Goal: Contribute content: Add original content to the website for others to see

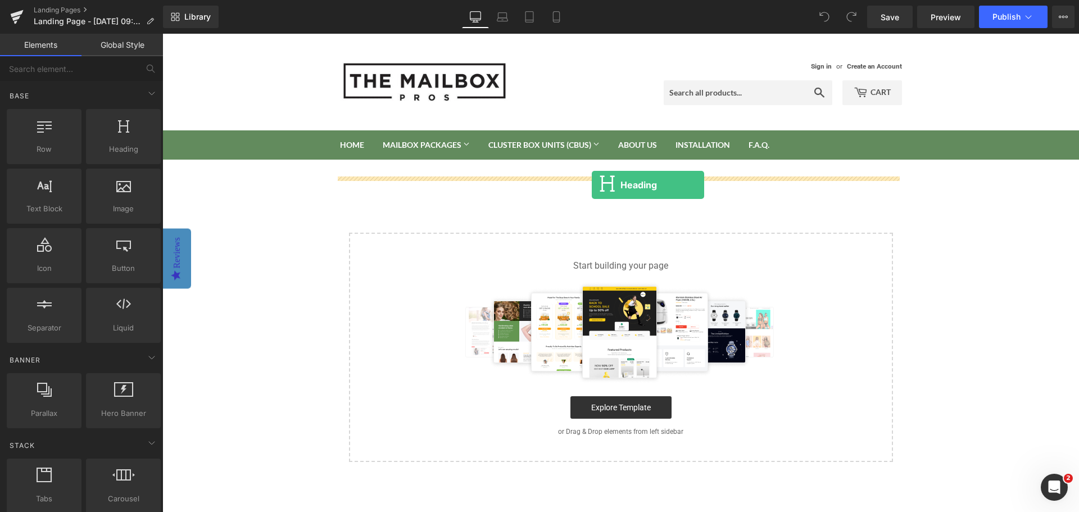
drag, startPoint x: 291, startPoint y: 174, endPoint x: 592, endPoint y: 185, distance: 301.4
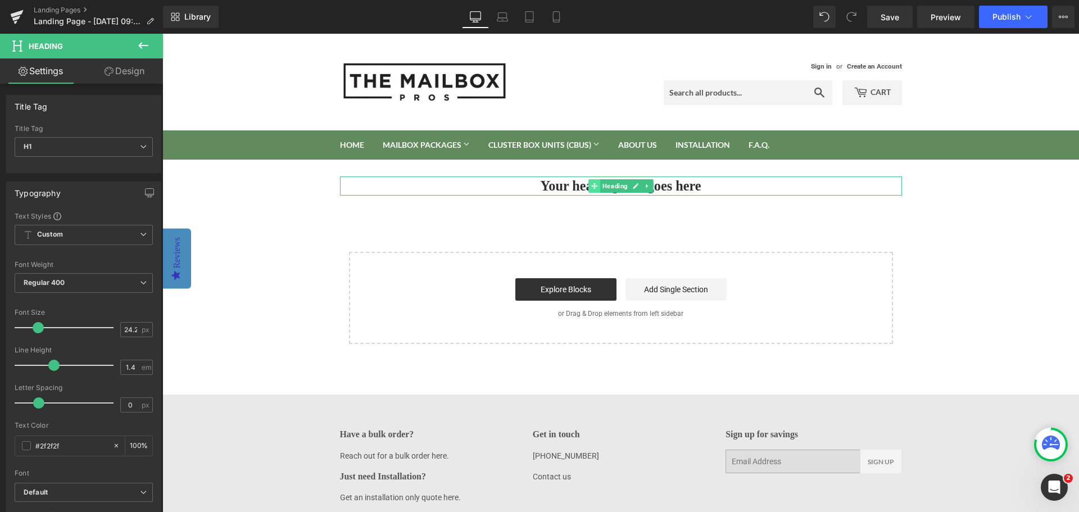
click at [588, 186] on span at bounding box center [594, 185] width 12 height 13
click at [559, 185] on h1 "Your heading text goes here" at bounding box center [621, 185] width 562 height 19
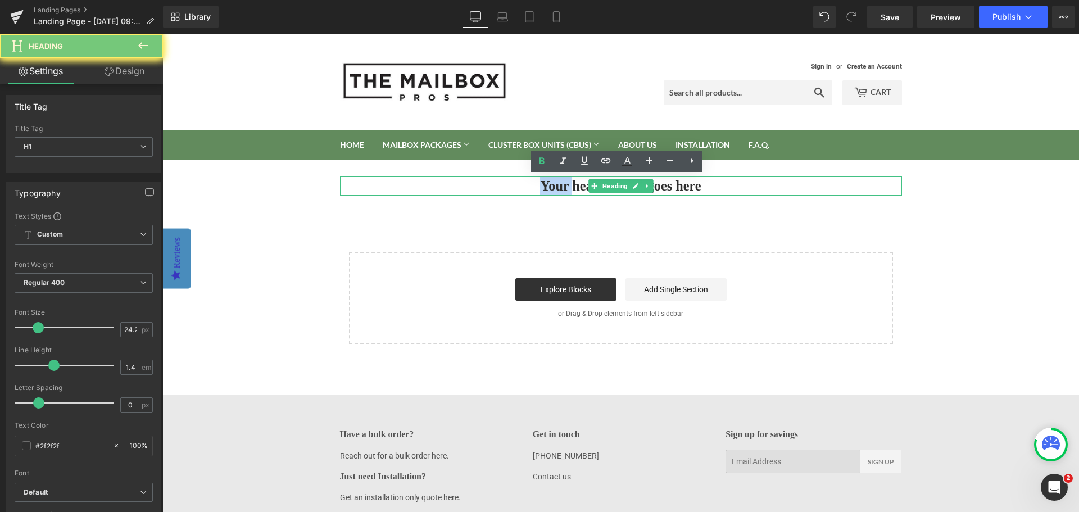
click at [559, 185] on h1 "Your heading text goes here" at bounding box center [621, 185] width 562 height 19
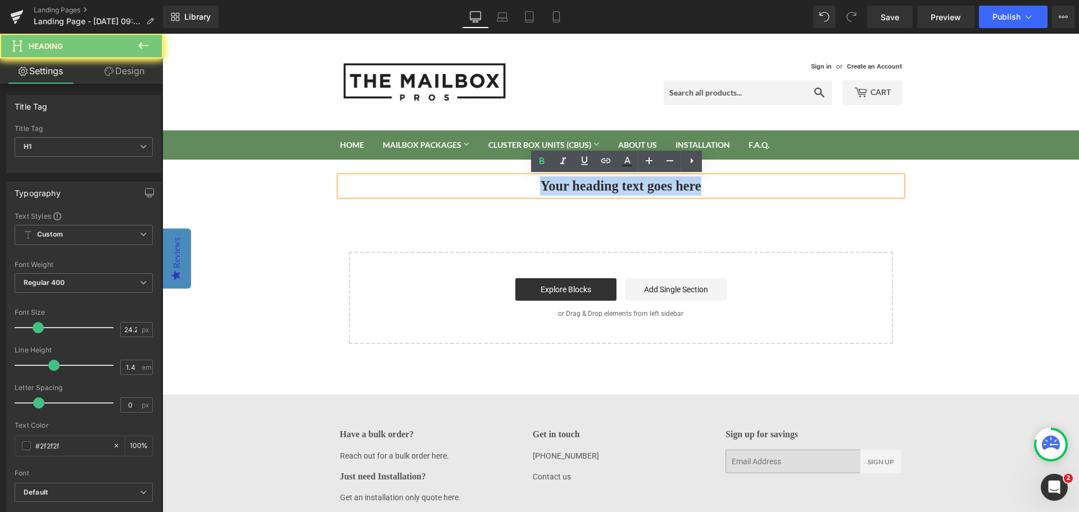
click at [559, 185] on h1 "Your heading text goes here" at bounding box center [621, 185] width 562 height 19
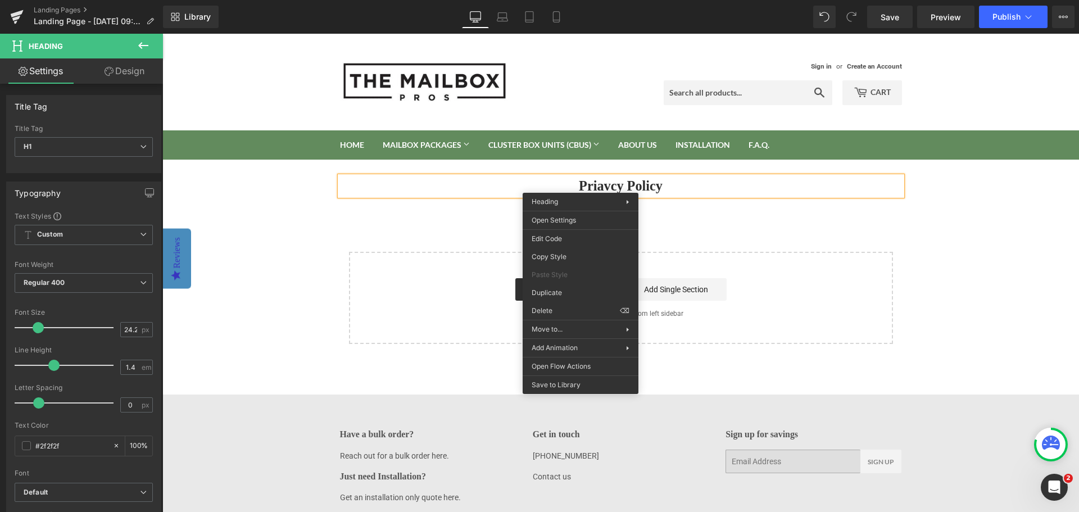
click at [611, 186] on h1 "Priavcy Policy" at bounding box center [621, 185] width 562 height 19
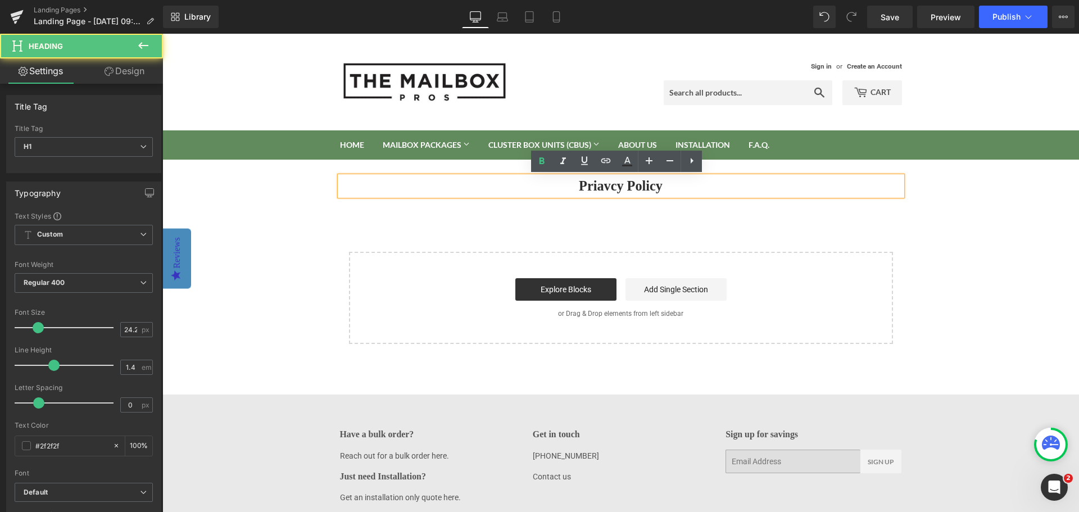
click at [599, 188] on h1 "Priavcy Policy" at bounding box center [621, 185] width 562 height 19
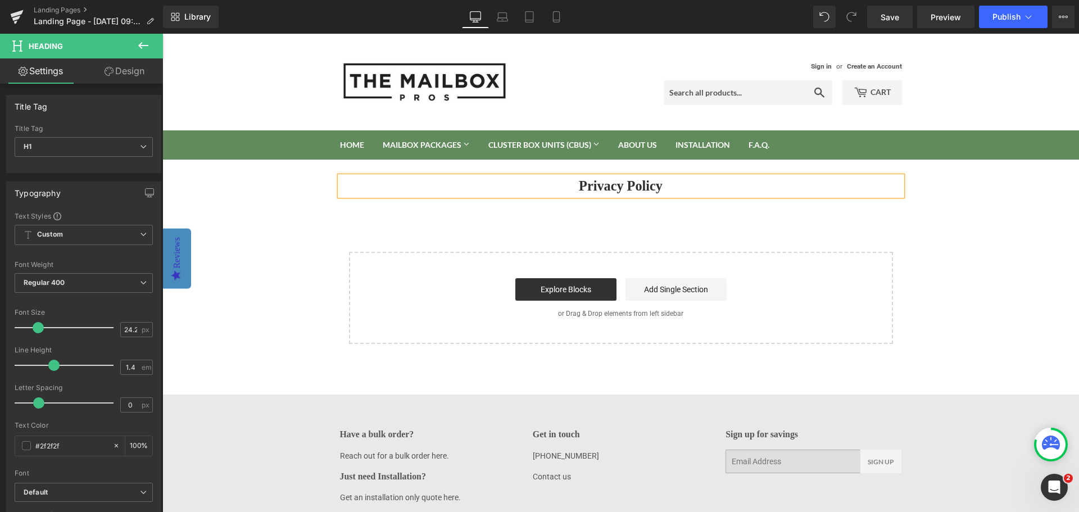
click at [945, 252] on body "Sign in or Create an Account Search Cart 0 Search Home Mailbox Packages Mailbox…" at bounding box center [620, 295] width 917 height 523
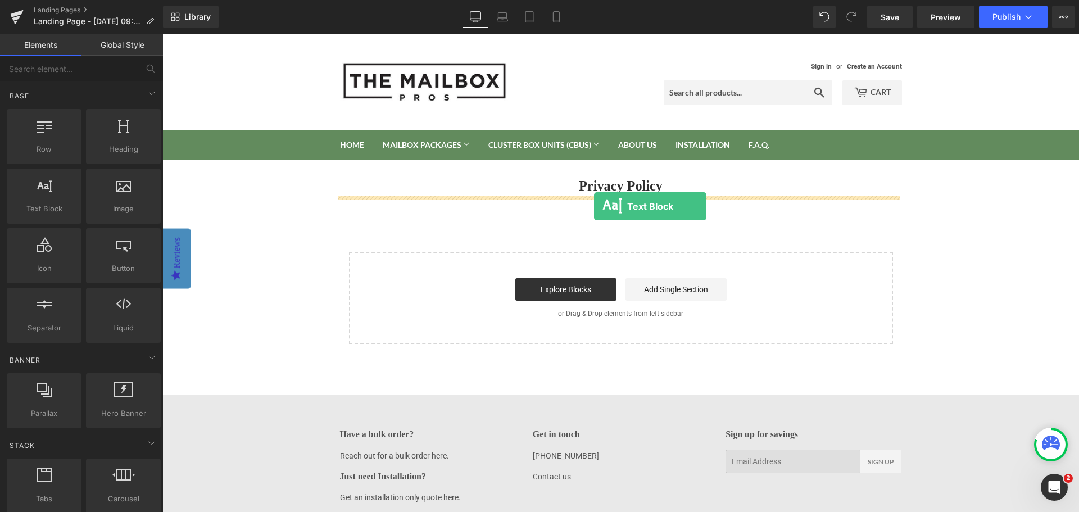
drag, startPoint x: 207, startPoint y: 220, endPoint x: 594, endPoint y: 206, distance: 386.9
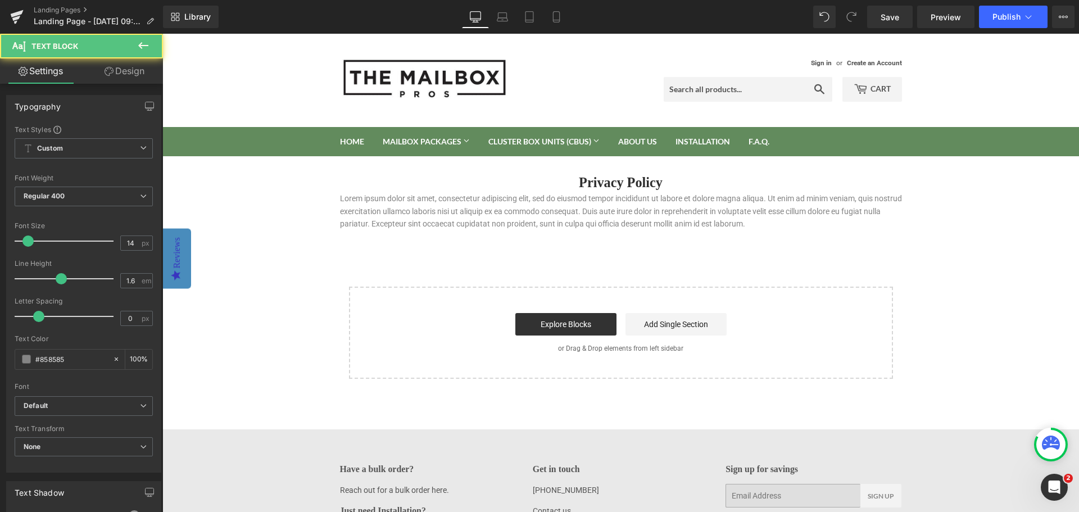
scroll to position [83, 0]
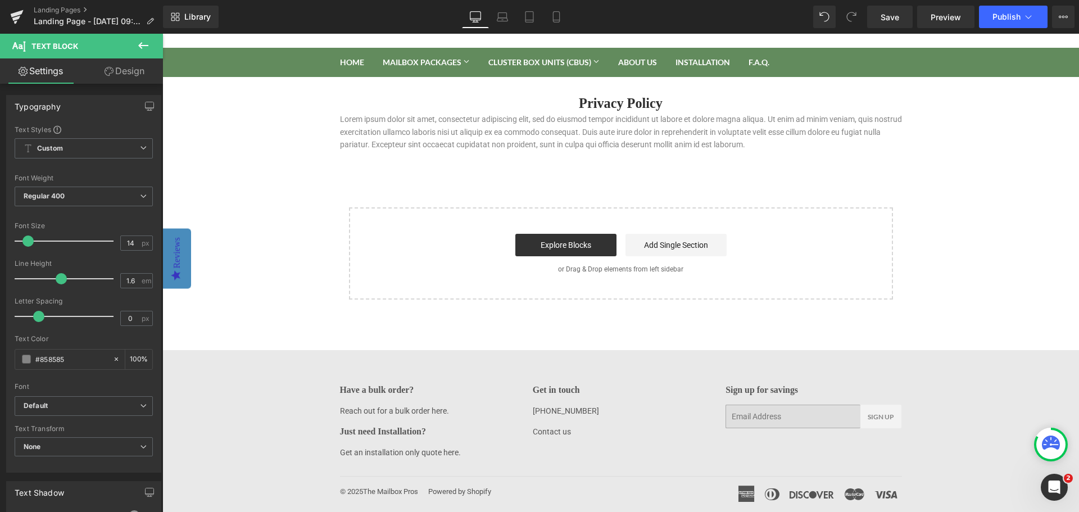
click at [575, 432] on p "Contact us" at bounding box center [621, 431] width 176 height 12
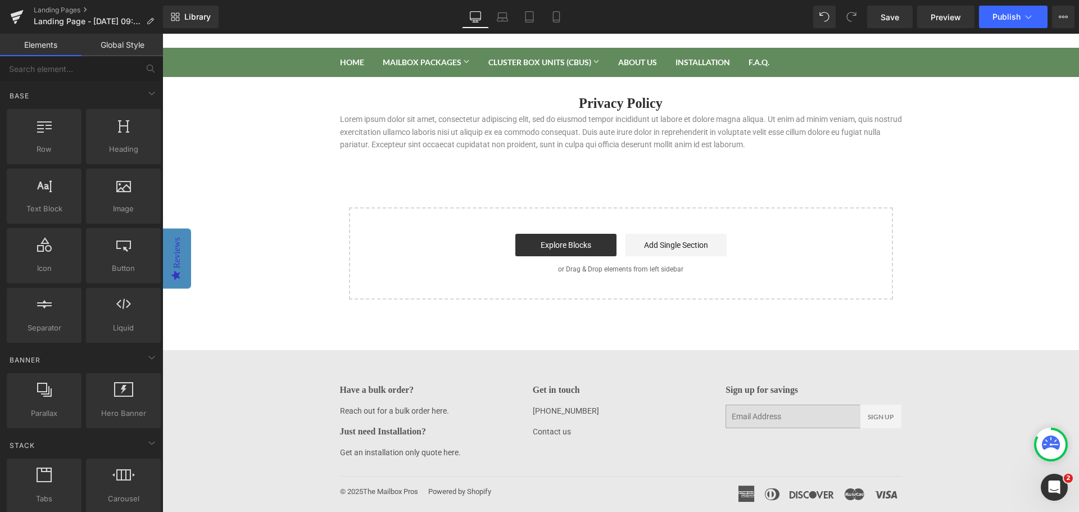
click at [575, 432] on p "Contact us" at bounding box center [621, 431] width 176 height 12
click at [565, 427] on link "Contact us" at bounding box center [552, 431] width 38 height 9
drag, startPoint x: 924, startPoint y: 231, endPoint x: 911, endPoint y: 233, distance: 13.0
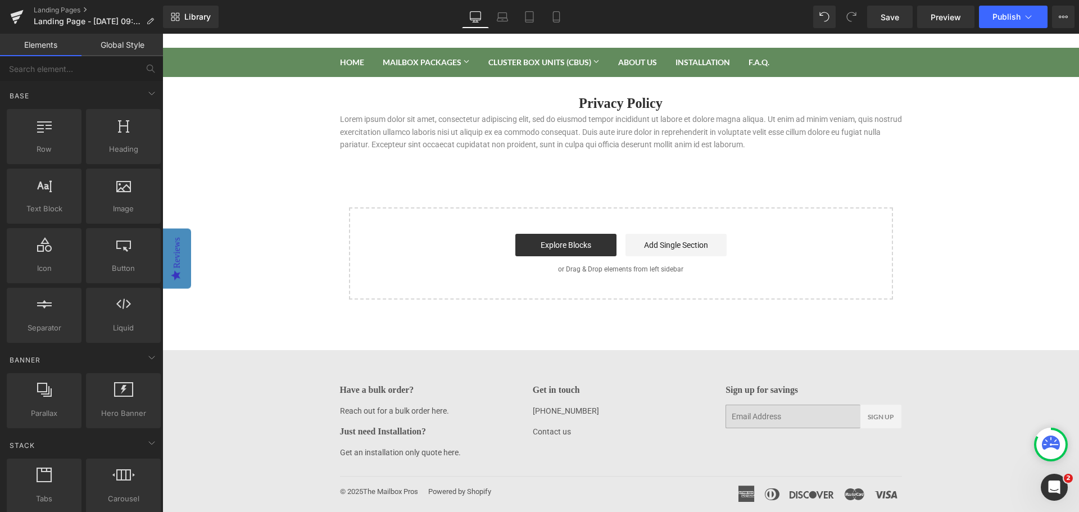
click at [924, 231] on body "Sign in or Create an Account Search Cart 0 Search Home Mailbox Packages Mailbox…" at bounding box center [620, 231] width 917 height 561
click at [1007, 9] on button "Publish" at bounding box center [1013, 17] width 69 height 22
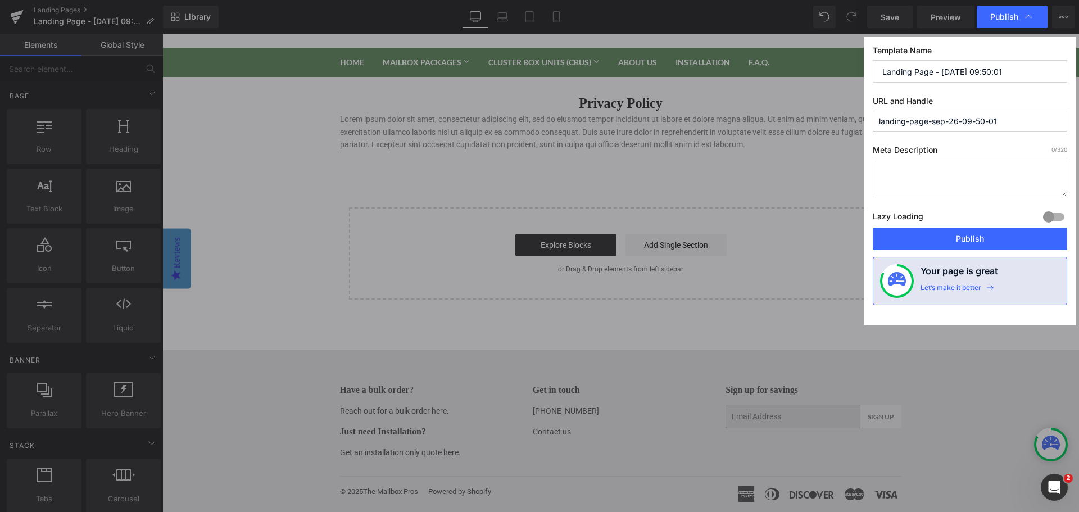
click at [972, 74] on input "Landing Page - Sep 26, 09:50:01" at bounding box center [970, 71] width 194 height 22
type input "Privacy Policy"
click at [954, 115] on input "landing-page-sep-26-09-50-01" at bounding box center [970, 121] width 194 height 21
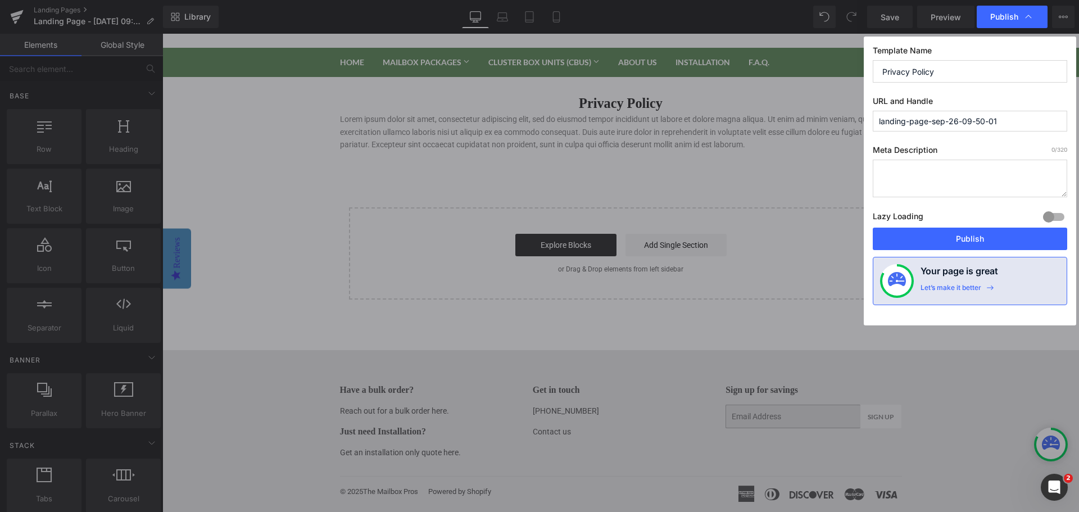
click at [954, 115] on input "landing-page-sep-26-09-50-01" at bounding box center [970, 121] width 194 height 21
type input "privacy-policy"
click at [957, 139] on div "Template Name Privacy Policy URL and Handle privacy-policy Meta Description 0 /…" at bounding box center [970, 181] width 212 height 289
drag, startPoint x: 960, startPoint y: 241, endPoint x: 695, endPoint y: 109, distance: 296.3
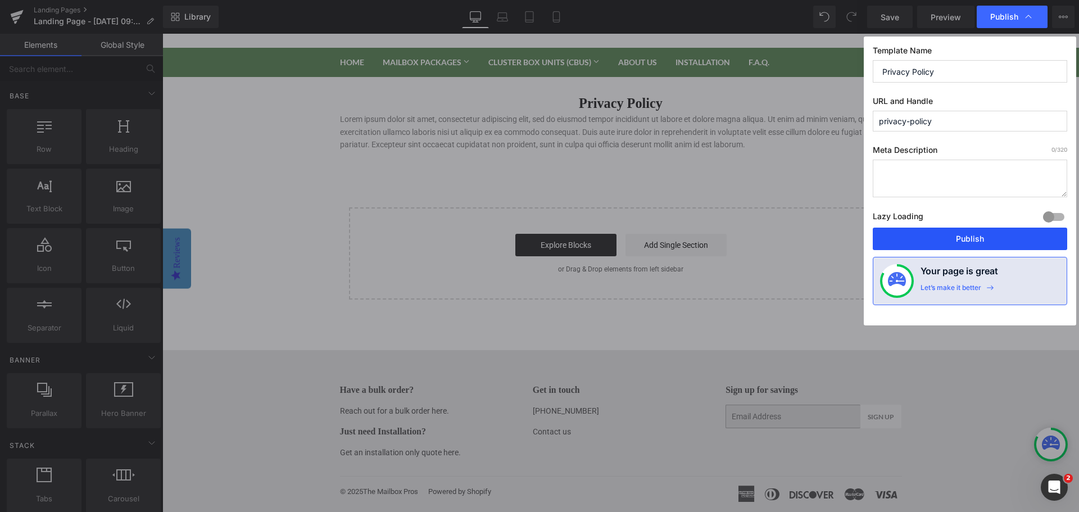
click at [960, 241] on button "Publish" at bounding box center [970, 239] width 194 height 22
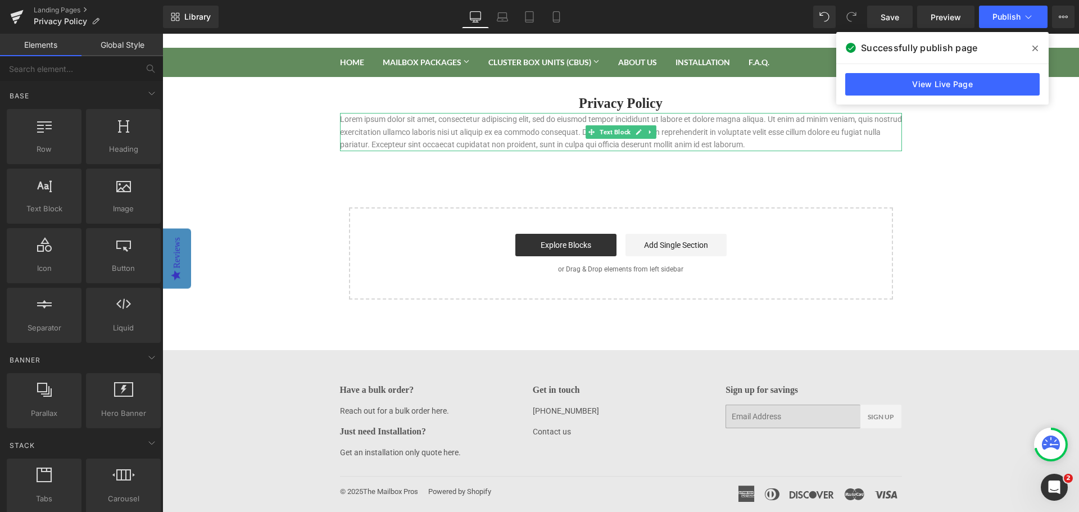
click at [573, 121] on p "Lorem ipsum dolor sit amet, consectetur adipiscing elit, sed do eiusmod tempor …" at bounding box center [621, 132] width 562 height 38
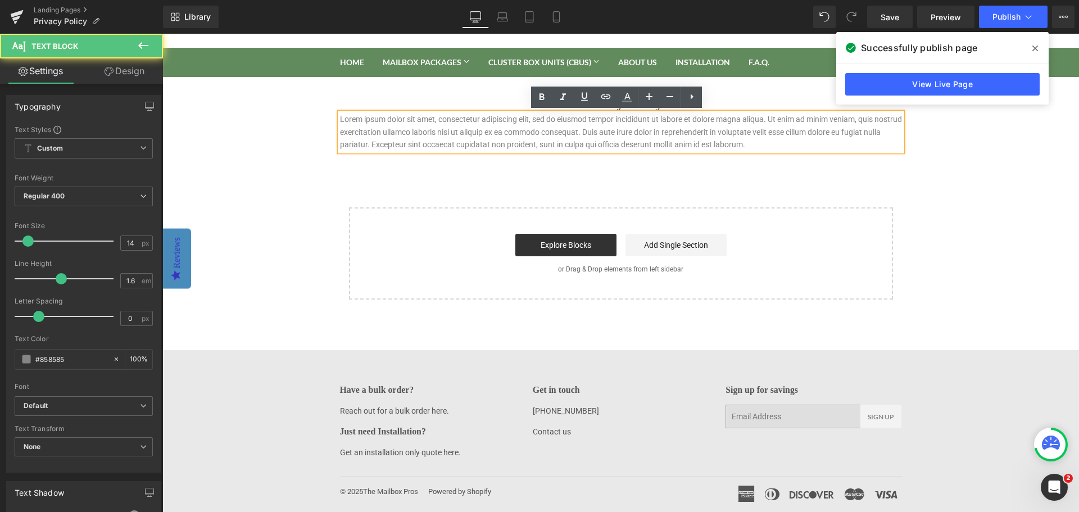
click at [570, 121] on p "Lorem ipsum dolor sit amet, consectetur adipiscing elit, sed do eiusmod tempor …" at bounding box center [621, 132] width 562 height 38
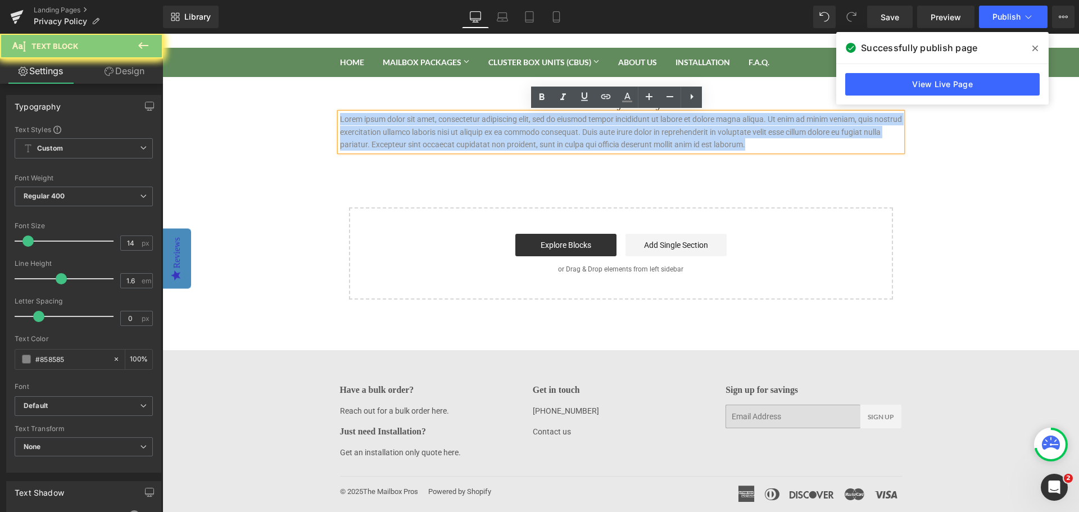
click at [570, 121] on p "Lorem ipsum dolor sit amet, consectetur adipiscing elit, sed do eiusmod tempor …" at bounding box center [621, 132] width 562 height 38
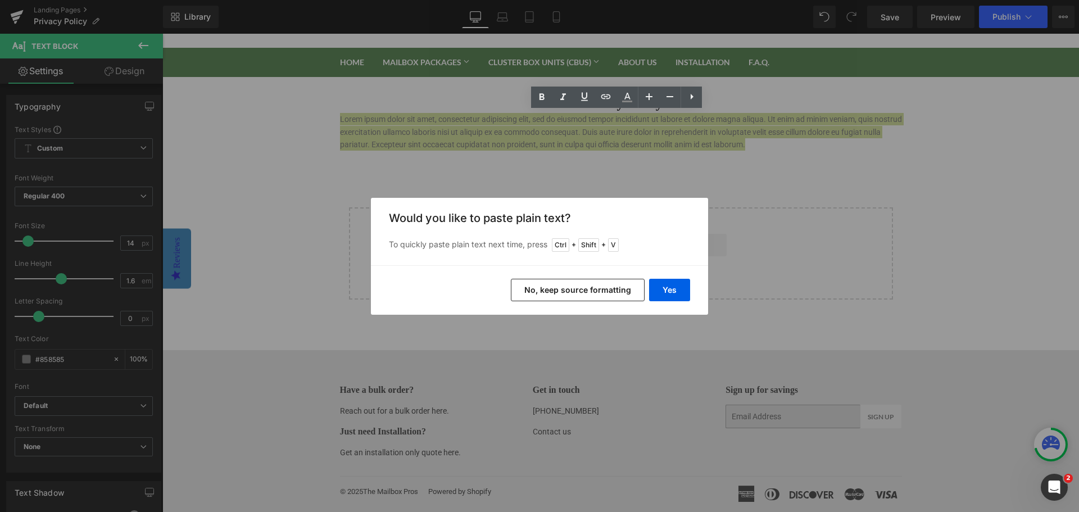
click at [604, 293] on button "No, keep source formatting" at bounding box center [578, 290] width 134 height 22
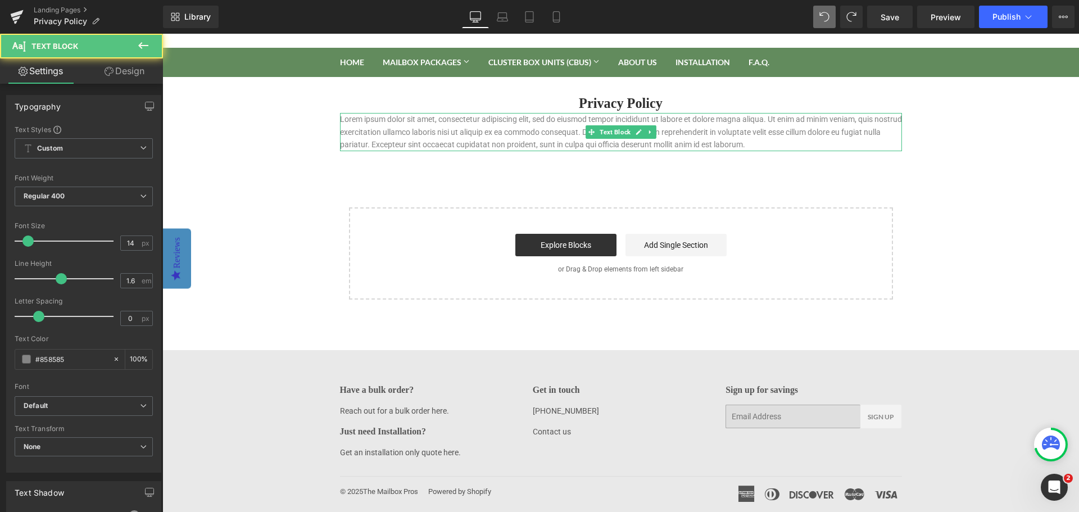
click at [541, 133] on p "Lorem ipsum dolor sit amet, consectetur adipiscing elit, sed do eiusmod tempor …" at bounding box center [621, 132] width 562 height 38
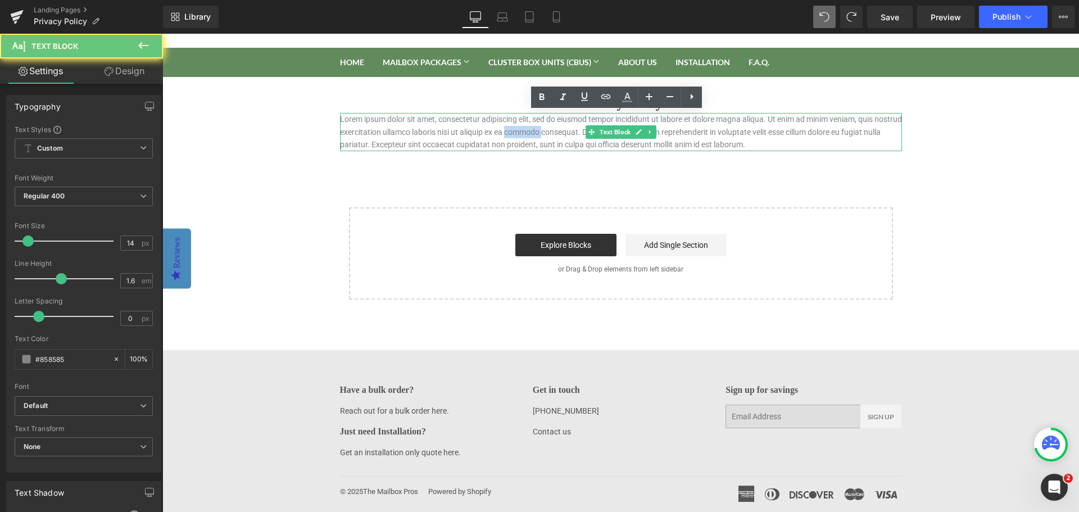
click at [541, 133] on p "Lorem ipsum dolor sit amet, consectetur adipiscing elit, sed do eiusmod tempor …" at bounding box center [621, 132] width 562 height 38
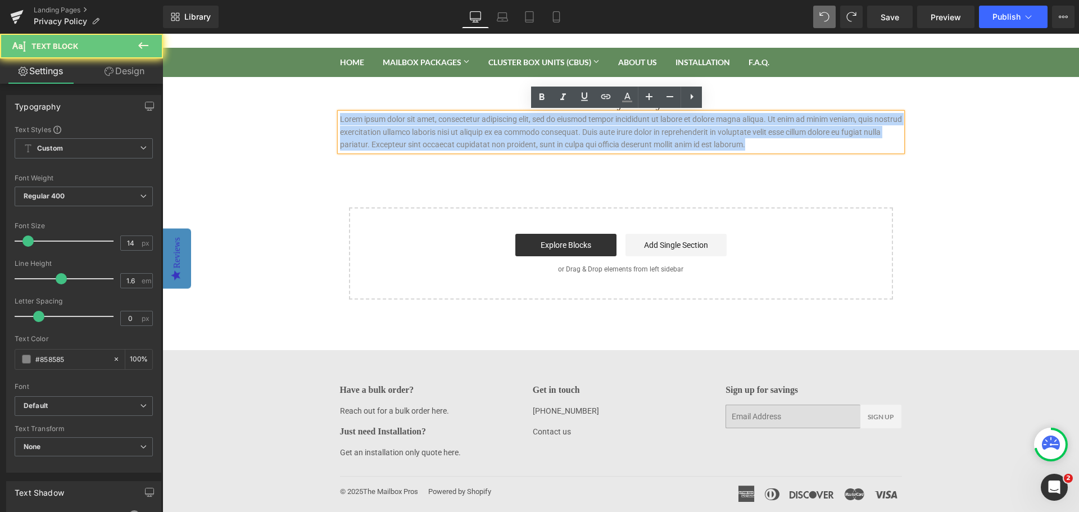
click at [541, 133] on p "Lorem ipsum dolor sit amet, consectetur adipiscing elit, sed do eiusmod tempor …" at bounding box center [621, 132] width 562 height 38
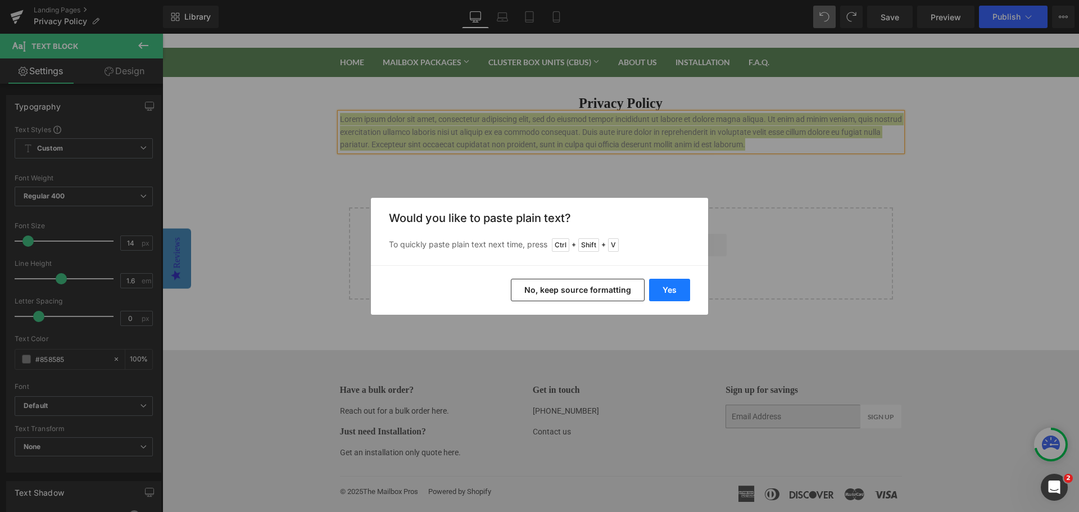
click at [672, 292] on button "Yes" at bounding box center [669, 290] width 41 height 22
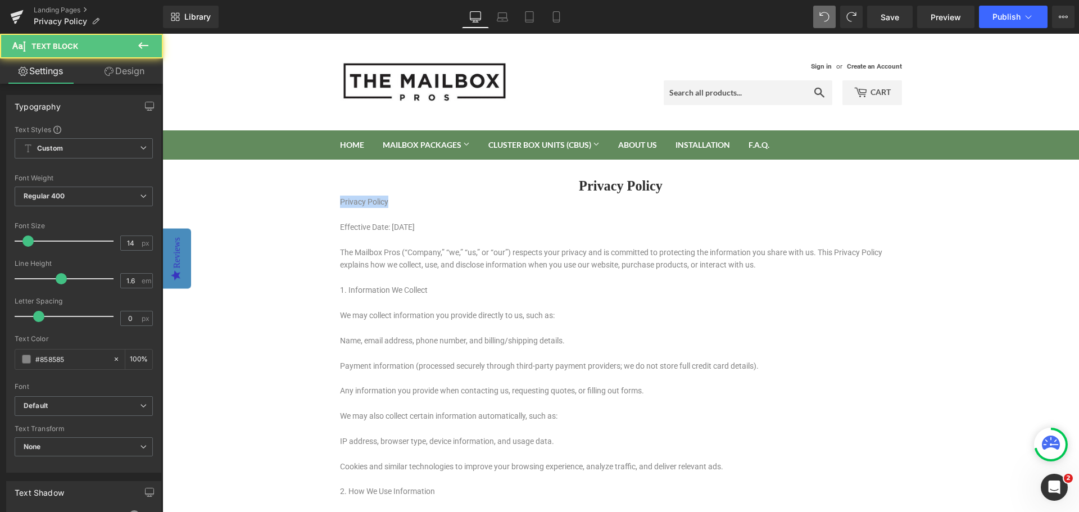
drag, startPoint x: 401, startPoint y: 204, endPoint x: 333, endPoint y: 199, distance: 67.6
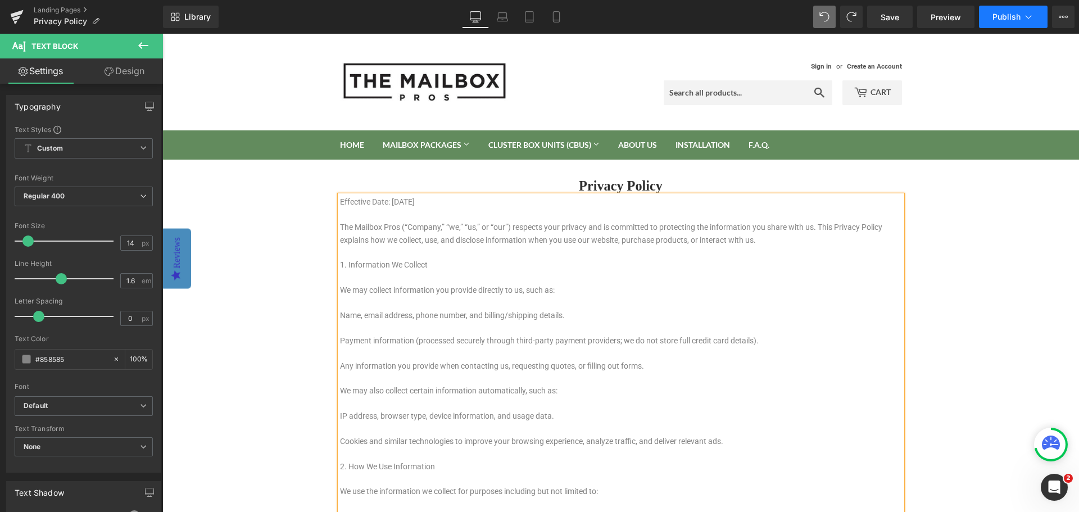
click at [995, 17] on span "Publish" at bounding box center [1006, 16] width 28 height 9
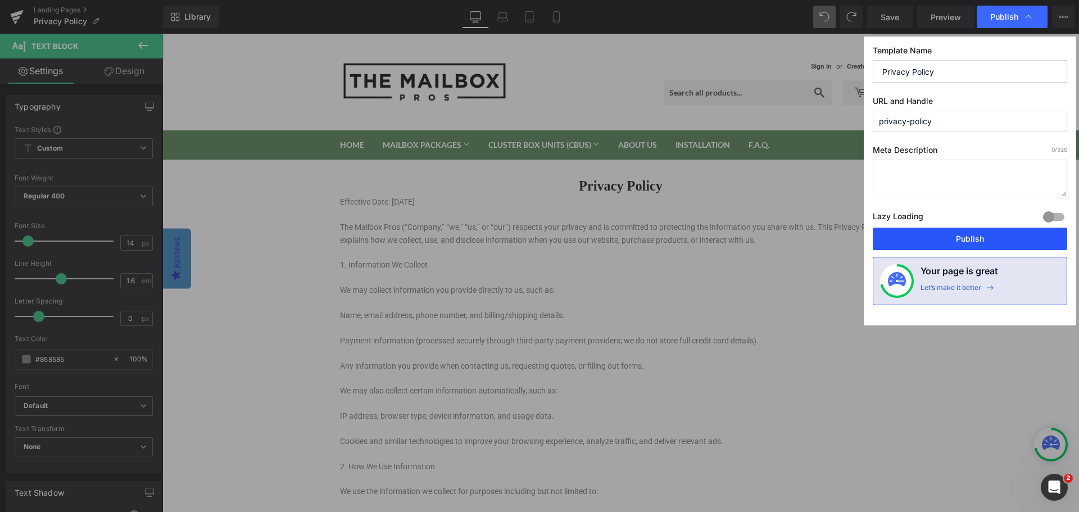
click at [974, 233] on button "Publish" at bounding box center [970, 239] width 194 height 22
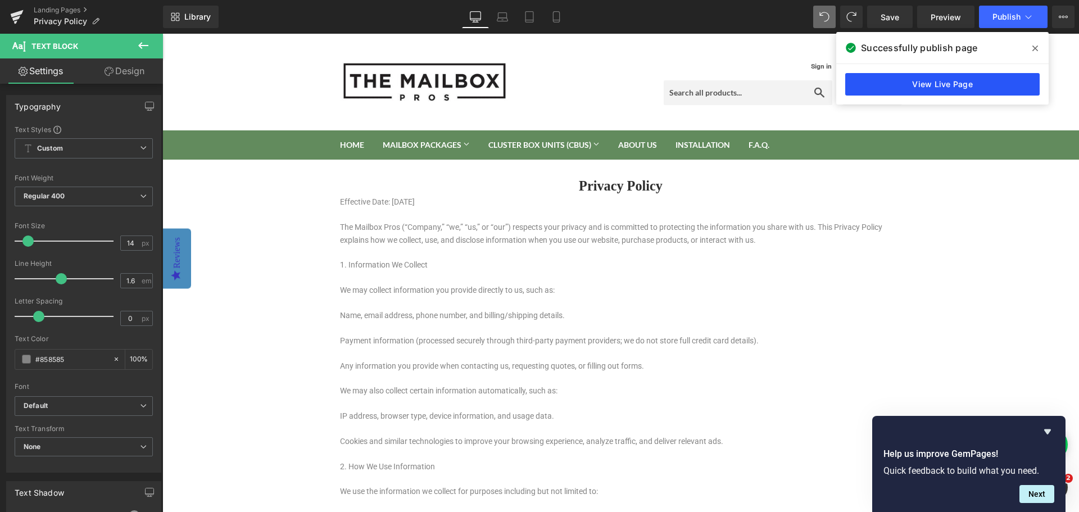
click at [964, 79] on link "View Live Page" at bounding box center [942, 84] width 194 height 22
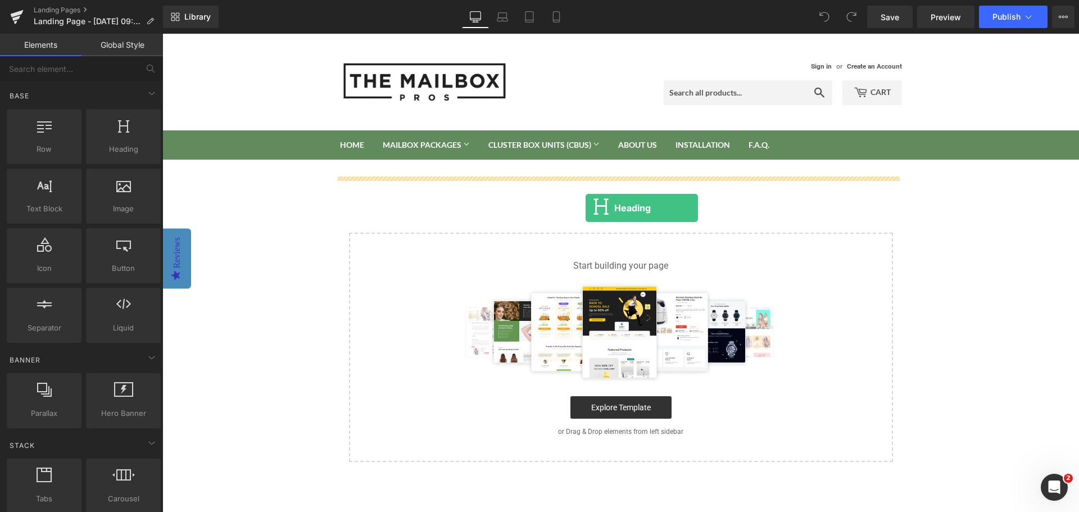
drag, startPoint x: 295, startPoint y: 180, endPoint x: 586, endPoint y: 207, distance: 291.8
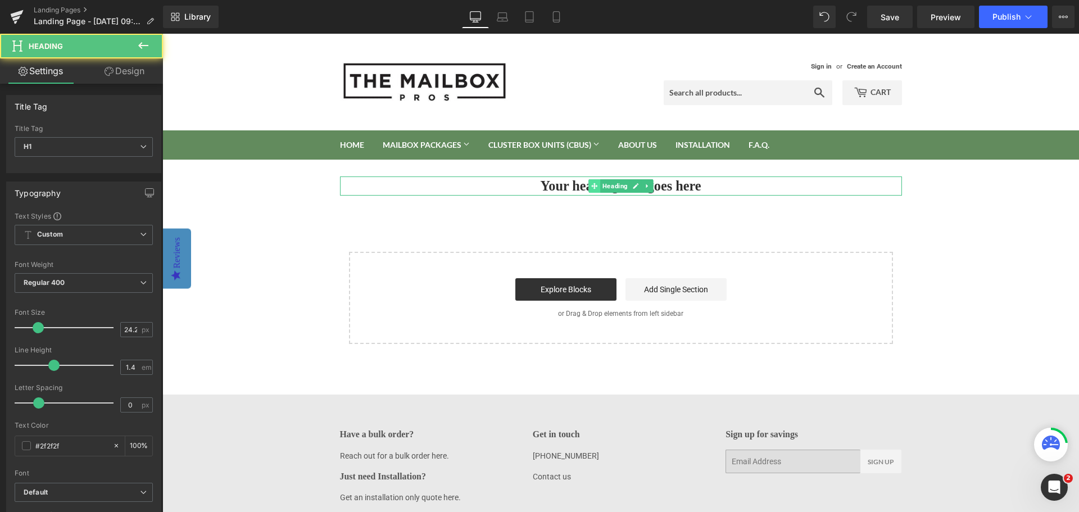
click at [593, 180] on span at bounding box center [594, 185] width 12 height 13
click at [561, 187] on h1 "Your heading text goes here" at bounding box center [621, 185] width 562 height 19
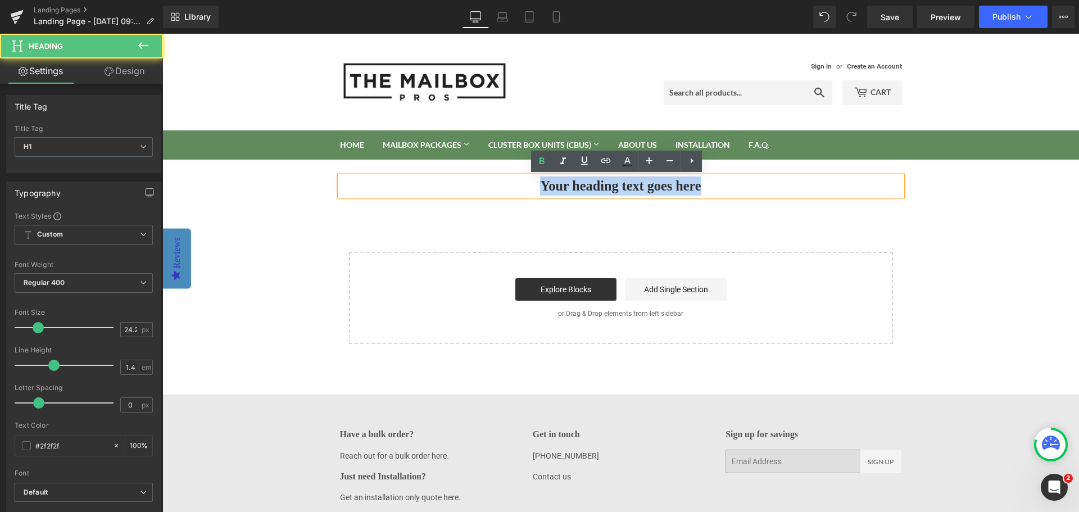
click at [561, 187] on h1 "Your heading text goes here" at bounding box center [621, 185] width 562 height 19
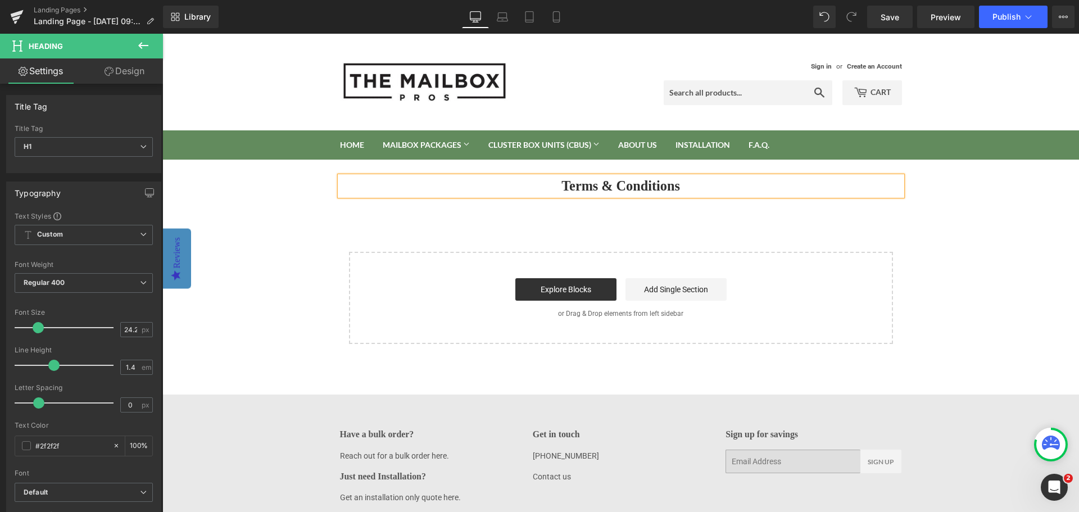
click at [922, 235] on body "Sign in or Create an Account Search Cart 0 Search Home Mailbox Packages Mailbox…" at bounding box center [620, 295] width 917 height 523
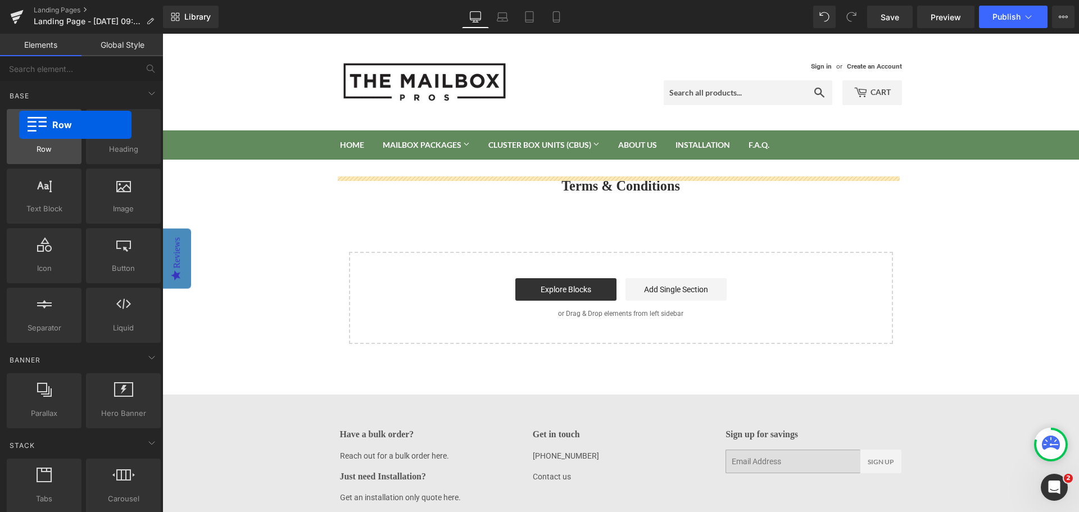
drag, startPoint x: 40, startPoint y: 140, endPoint x: 19, endPoint y: 125, distance: 25.7
click at [19, 125] on div at bounding box center [44, 130] width 68 height 25
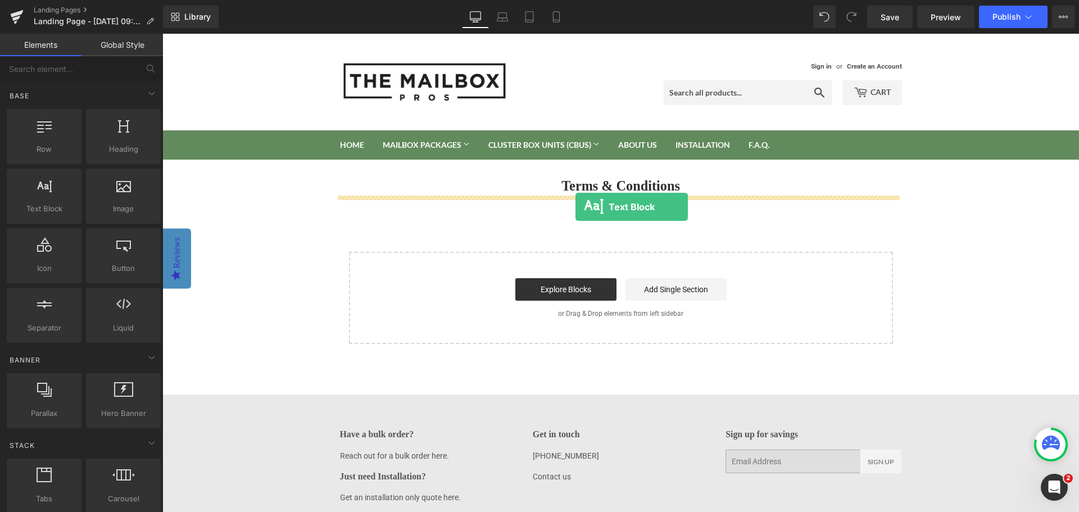
drag, startPoint x: 215, startPoint y: 234, endPoint x: 575, endPoint y: 207, distance: 361.2
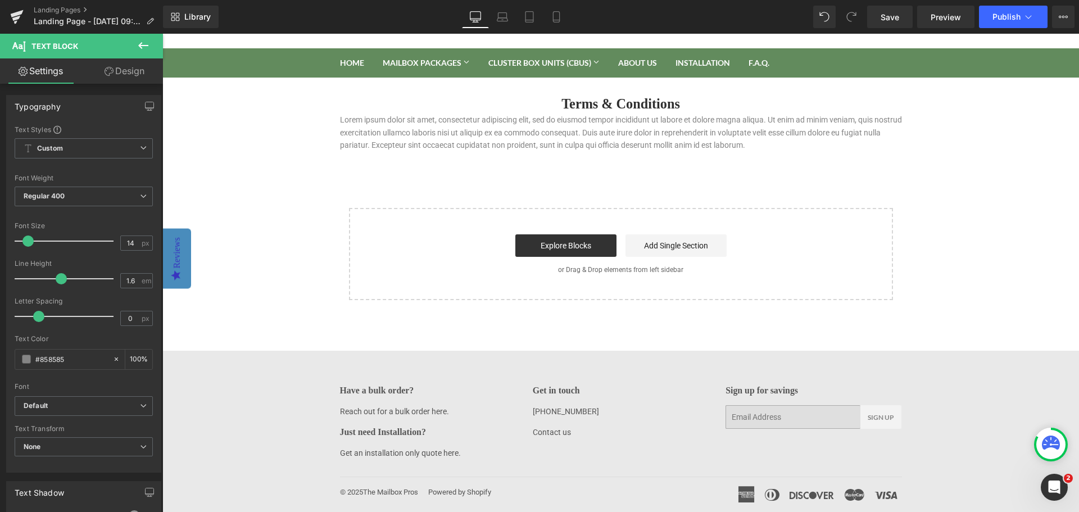
scroll to position [83, 0]
click at [1031, 15] on icon at bounding box center [1028, 16] width 11 height 11
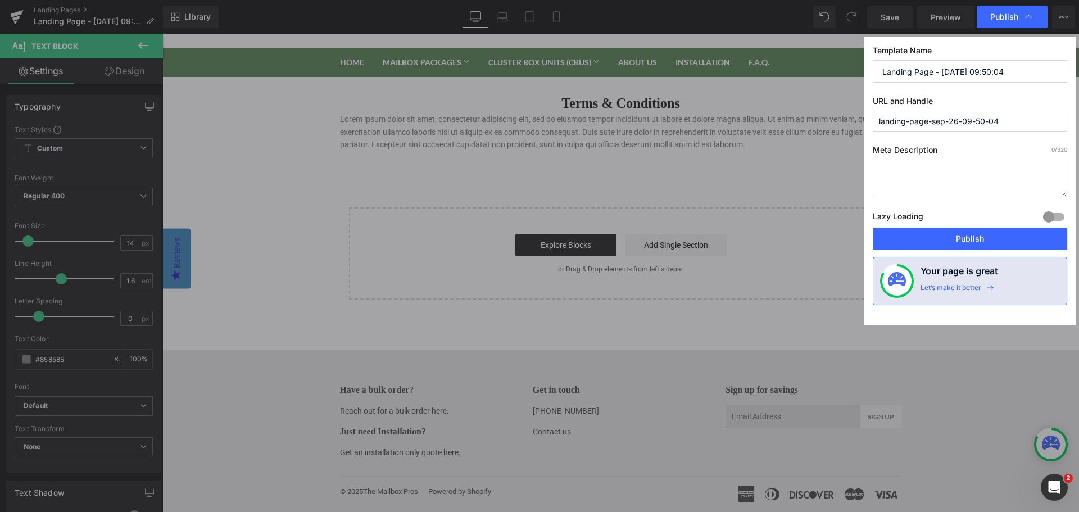
click at [1027, 71] on input "Landing Page - [DATE] 09:50:04" at bounding box center [970, 71] width 194 height 22
click at [926, 74] on input "Terms & COnditions" at bounding box center [970, 71] width 194 height 22
type input "Terms & Conditions"
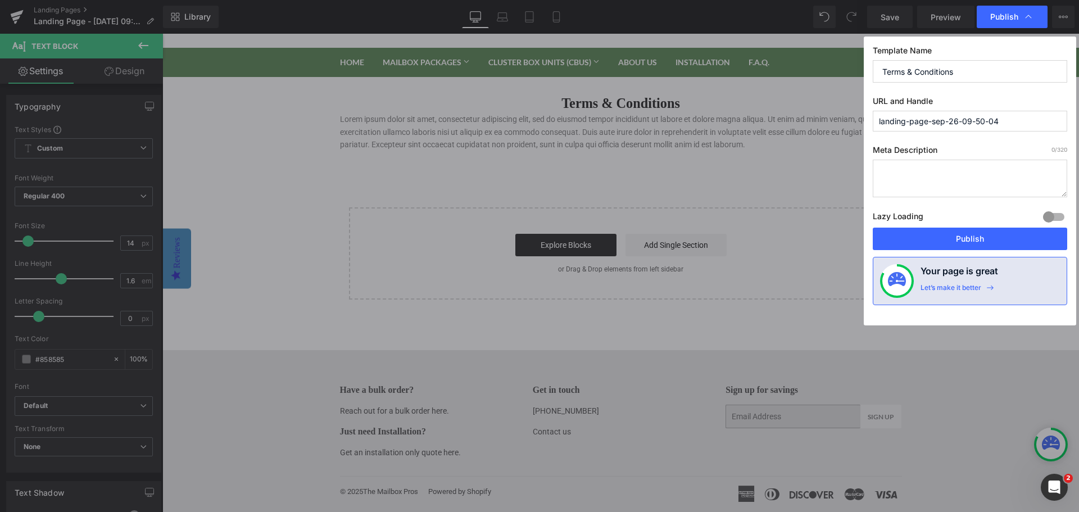
click at [938, 115] on input "landing-page-sep-26-09-50-04" at bounding box center [970, 121] width 194 height 21
type input "terms-and-conditions"
click at [1006, 234] on button "Publish" at bounding box center [970, 239] width 194 height 22
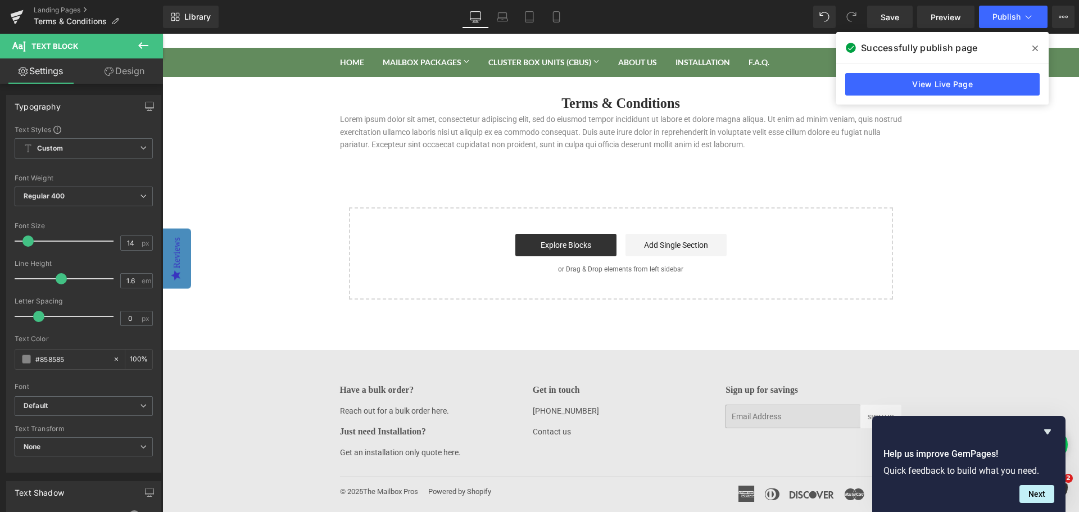
click at [920, 78] on link "View Live Page" at bounding box center [942, 84] width 194 height 22
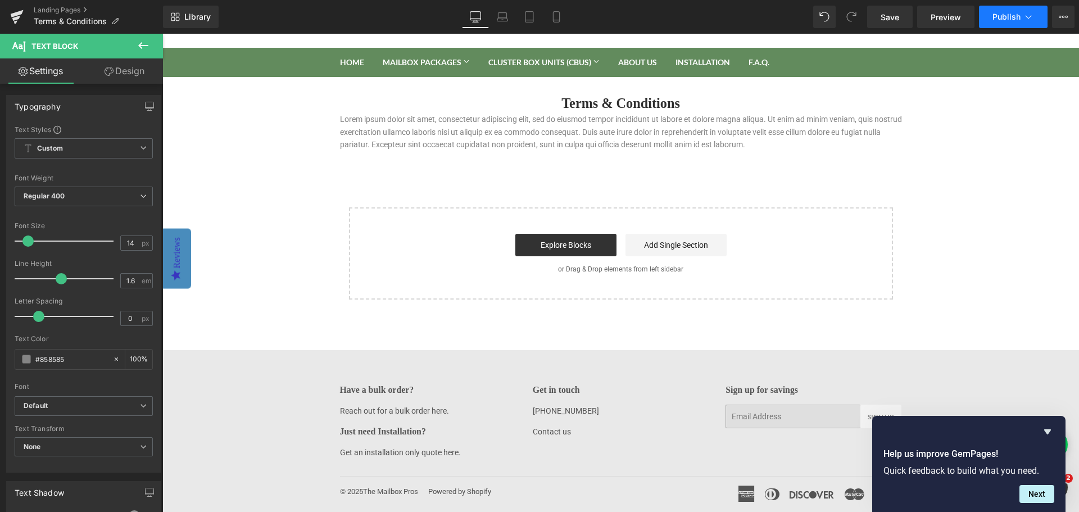
click at [1005, 11] on button "Publish" at bounding box center [1013, 17] width 69 height 22
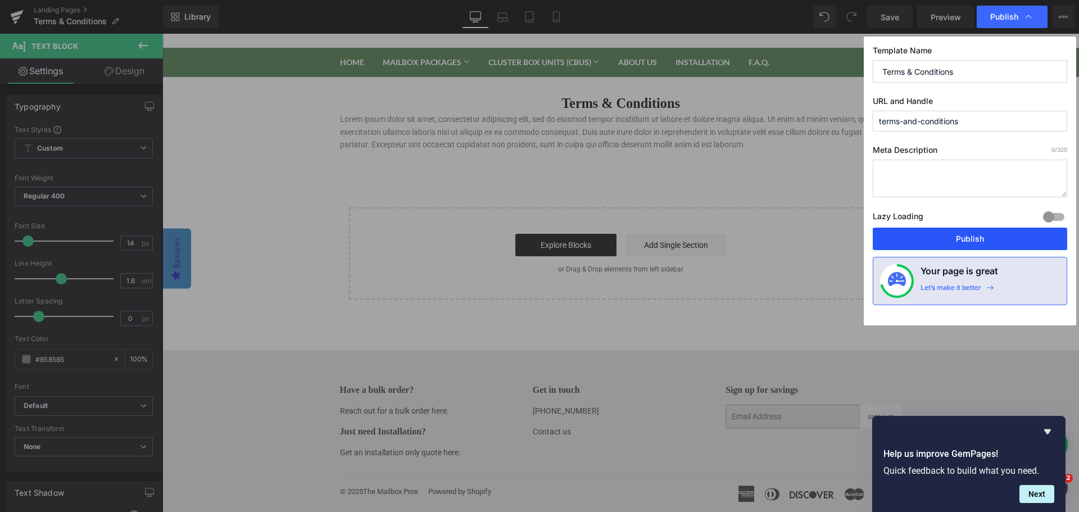
drag, startPoint x: 935, startPoint y: 238, endPoint x: 686, endPoint y: 9, distance: 338.1
click at [935, 238] on button "Publish" at bounding box center [970, 239] width 194 height 22
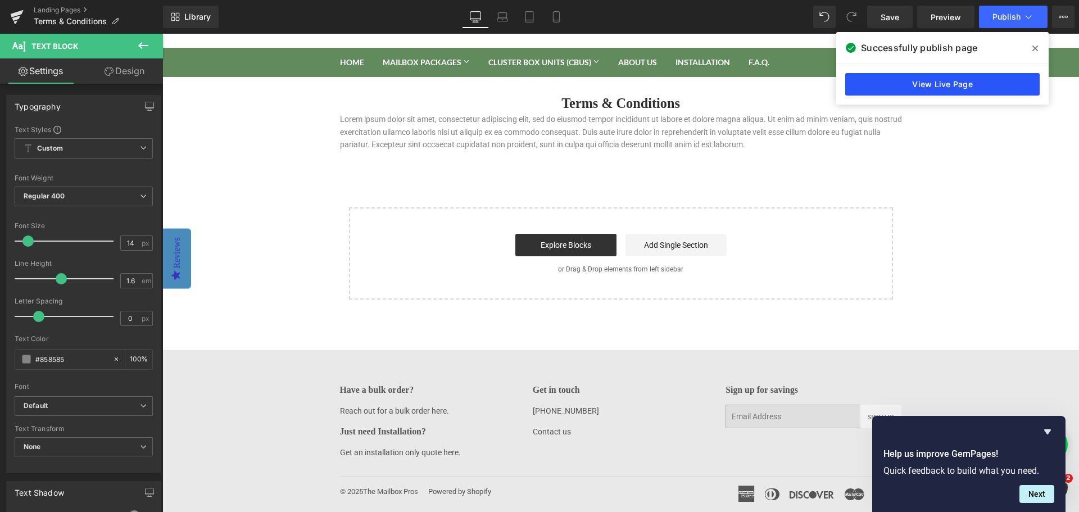
click at [921, 81] on link "View Live Page" at bounding box center [942, 84] width 194 height 22
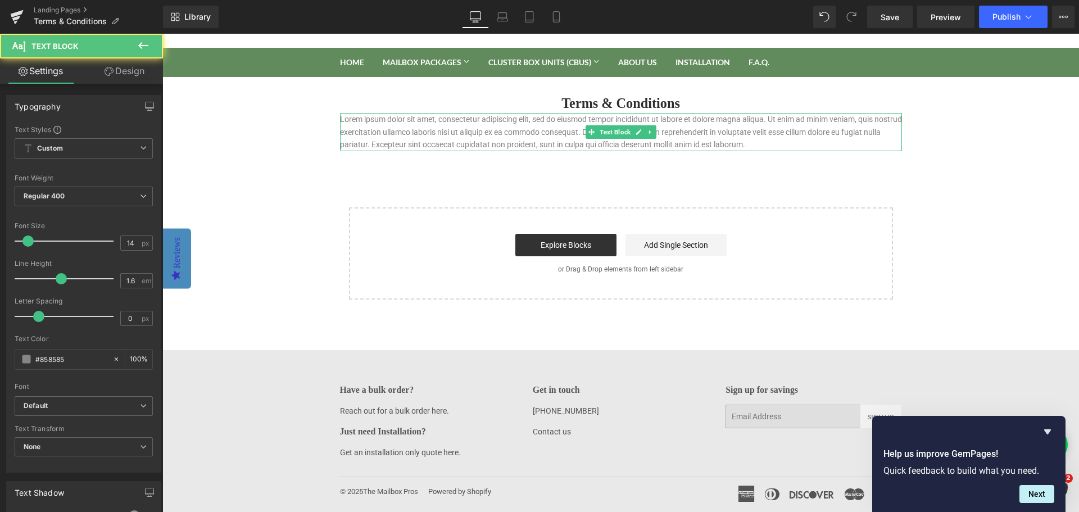
click at [542, 117] on p "Lorem ipsum dolor sit amet, consectetur adipiscing elit, sed do eiusmod tempor …" at bounding box center [621, 132] width 562 height 38
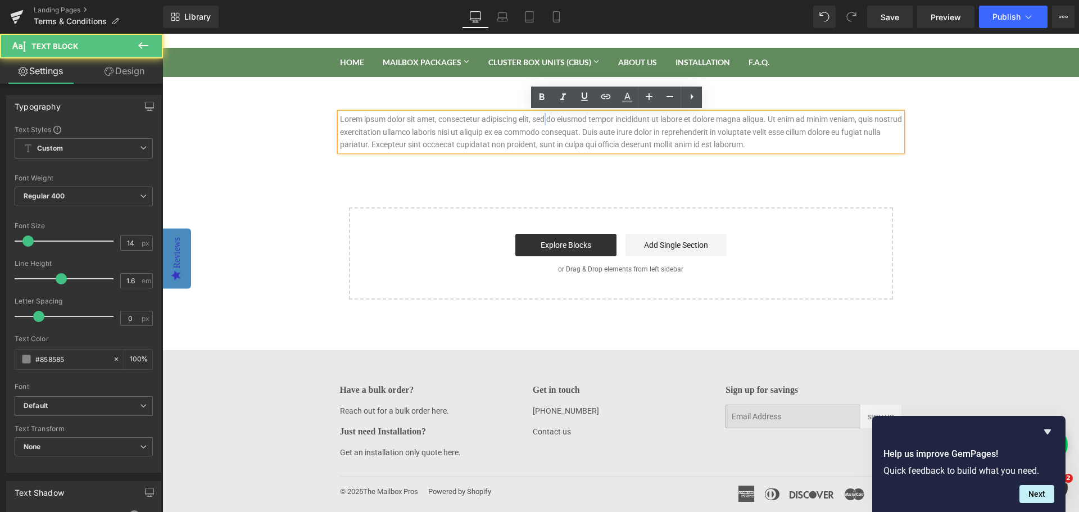
click at [542, 117] on p "Lorem ipsum dolor sit amet, consectetur adipiscing elit, sed do eiusmod tempor …" at bounding box center [621, 132] width 562 height 38
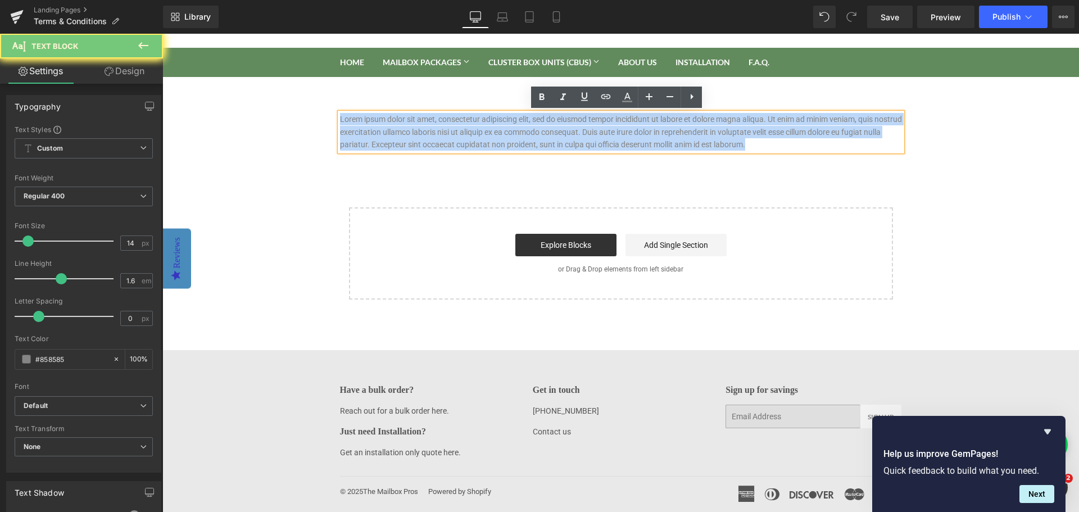
click at [542, 117] on p "Lorem ipsum dolor sit amet, consectetur adipiscing elit, sed do eiusmod tempor …" at bounding box center [621, 132] width 562 height 38
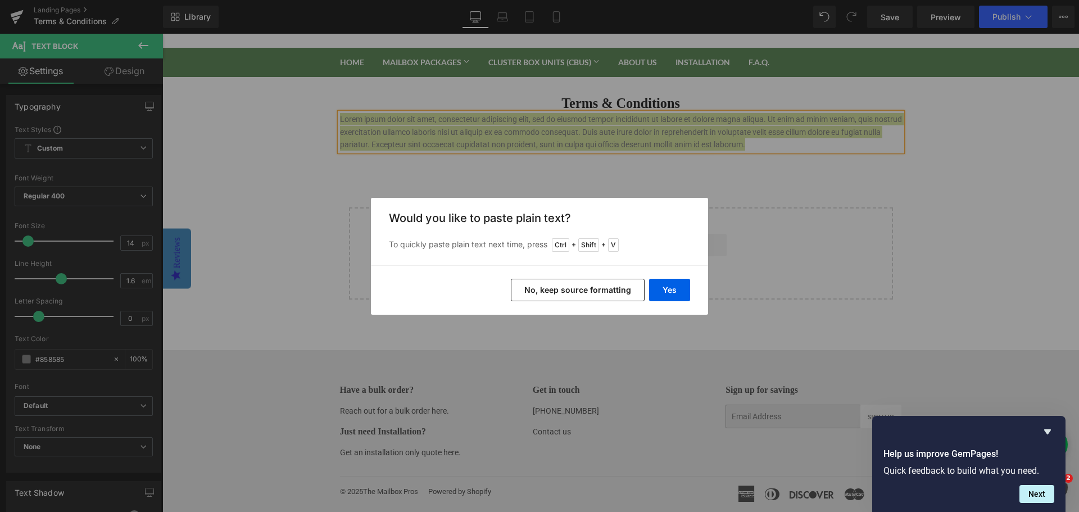
click at [619, 293] on button "No, keep source formatting" at bounding box center [578, 290] width 134 height 22
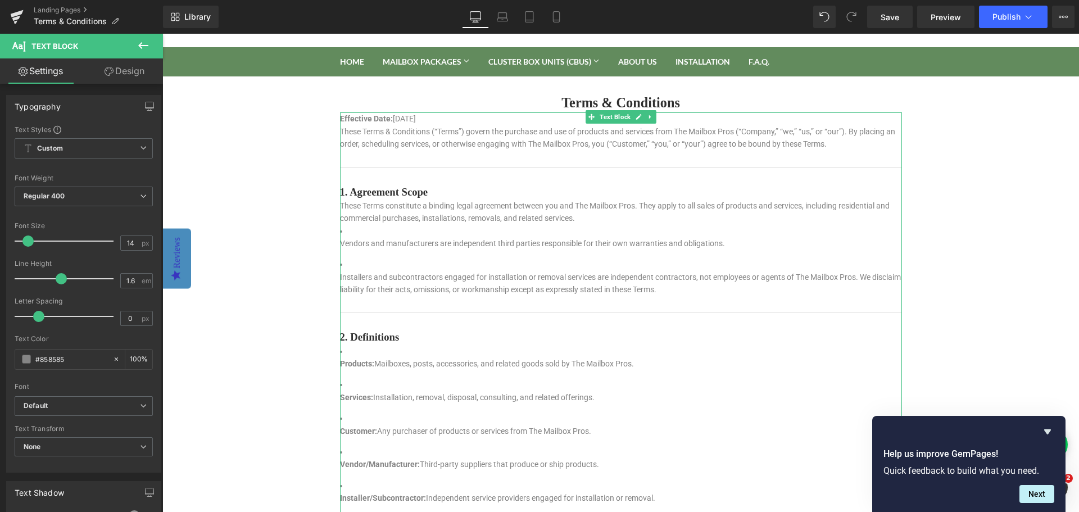
click at [427, 232] on li "Vendors and manufacturers are independent third parties responsible for their o…" at bounding box center [621, 237] width 562 height 25
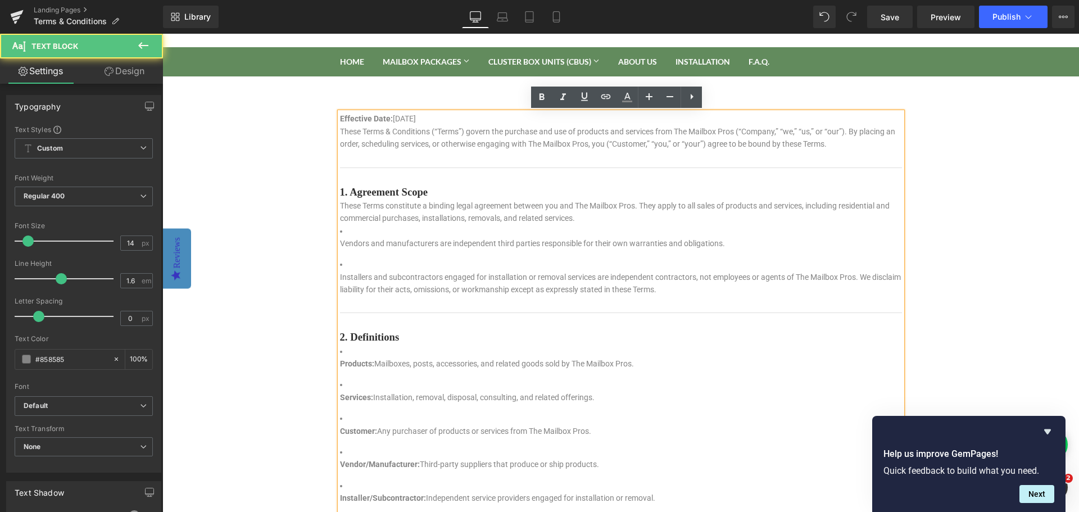
click at [412, 226] on li "Vendors and manufacturers are independent third parties responsible for their o…" at bounding box center [621, 237] width 562 height 25
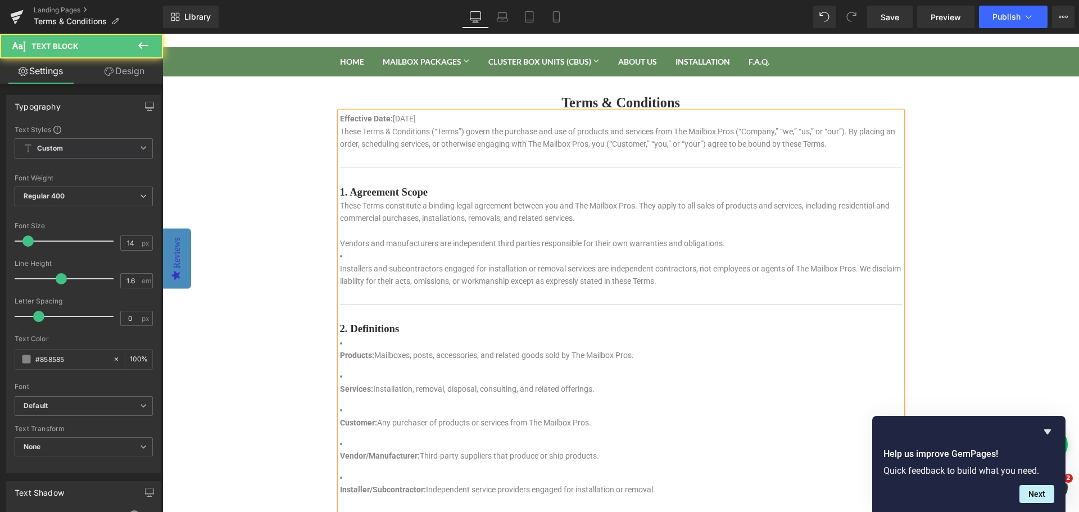
click at [373, 257] on li "Installers and subcontractors engaged for installation or removal services are …" at bounding box center [621, 269] width 562 height 38
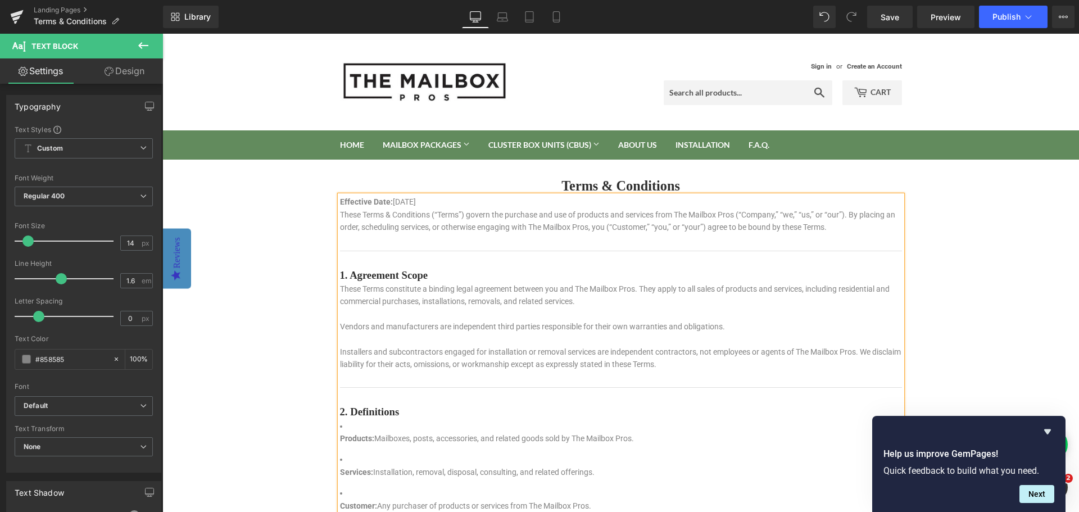
drag, startPoint x: 511, startPoint y: 311, endPoint x: 327, endPoint y: 175, distance: 228.9
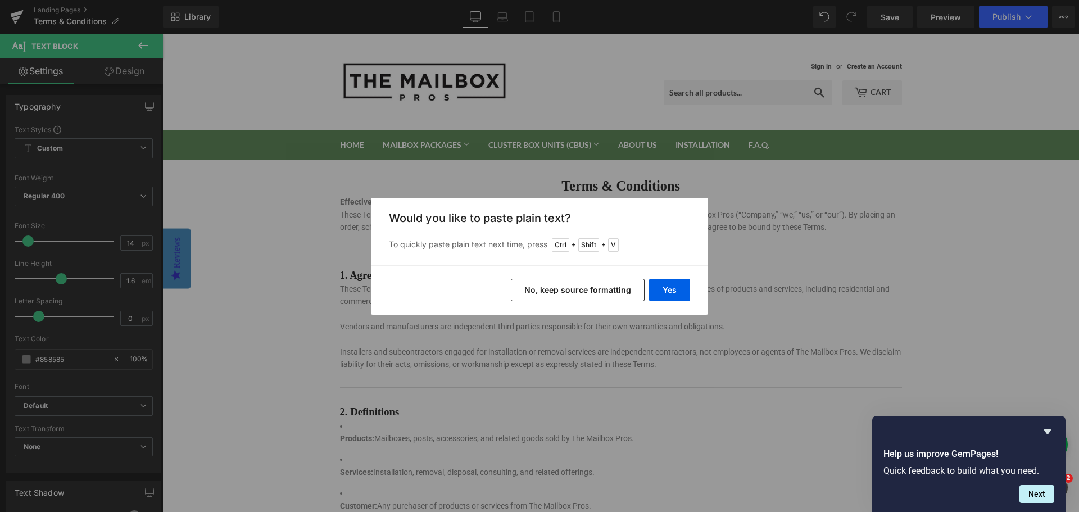
click at [613, 290] on button "No, keep source formatting" at bounding box center [578, 290] width 134 height 22
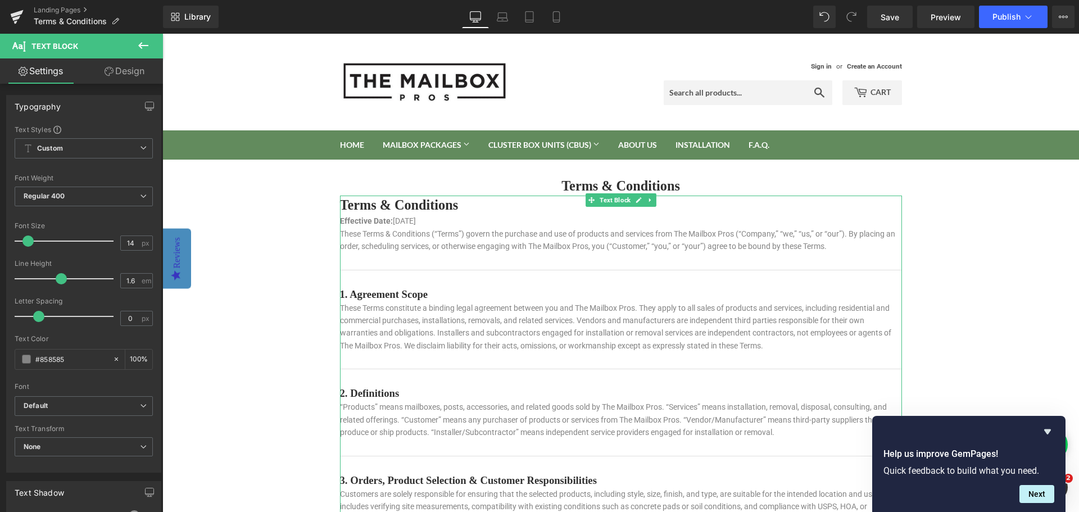
click at [511, 244] on p "These Terms & Conditions (“Terms”) govern the purchase and use of products and …" at bounding box center [621, 240] width 562 height 25
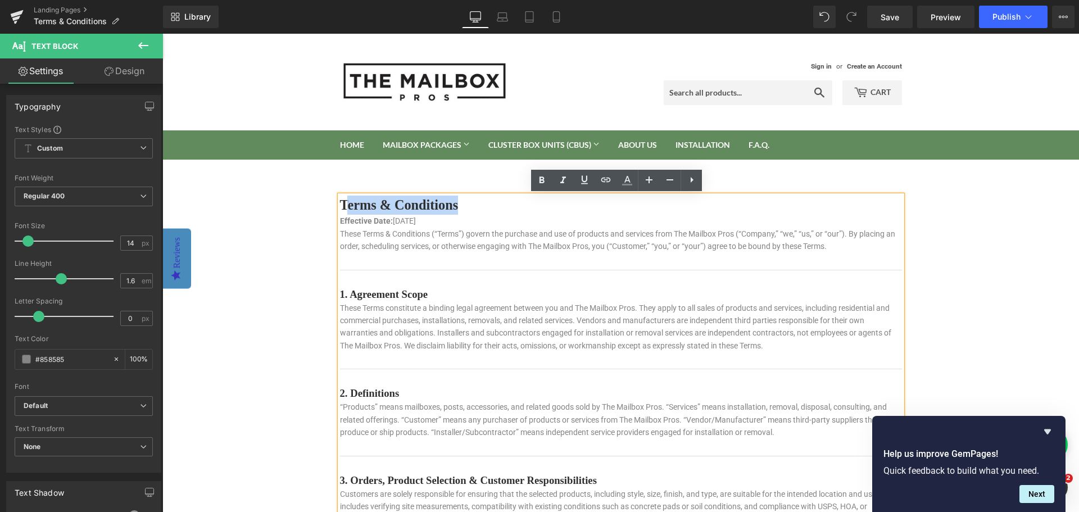
drag, startPoint x: 456, startPoint y: 208, endPoint x: 341, endPoint y: 205, distance: 115.3
click at [341, 205] on h1 "Terms & Conditions" at bounding box center [621, 205] width 562 height 19
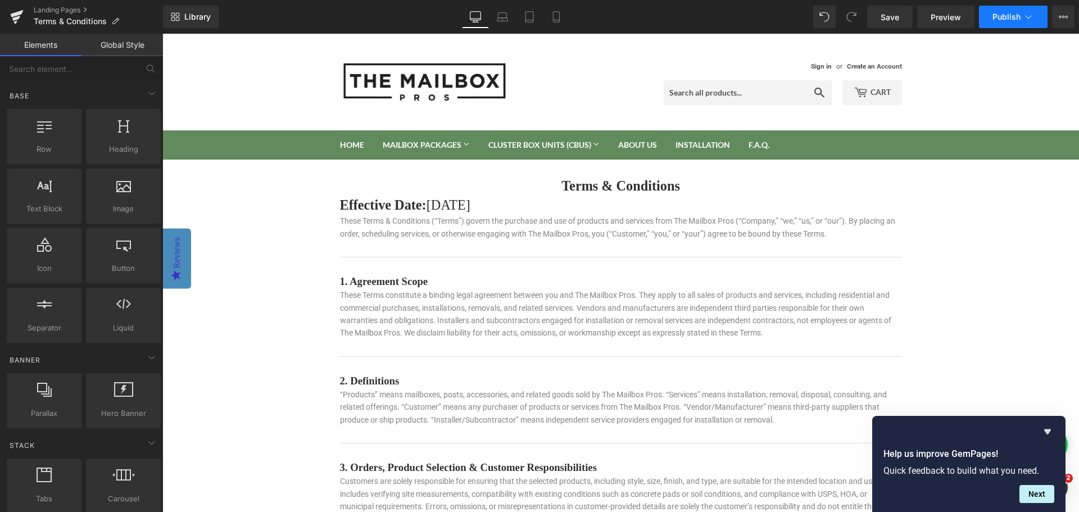
click at [1015, 18] on span "Publish" at bounding box center [1006, 16] width 28 height 9
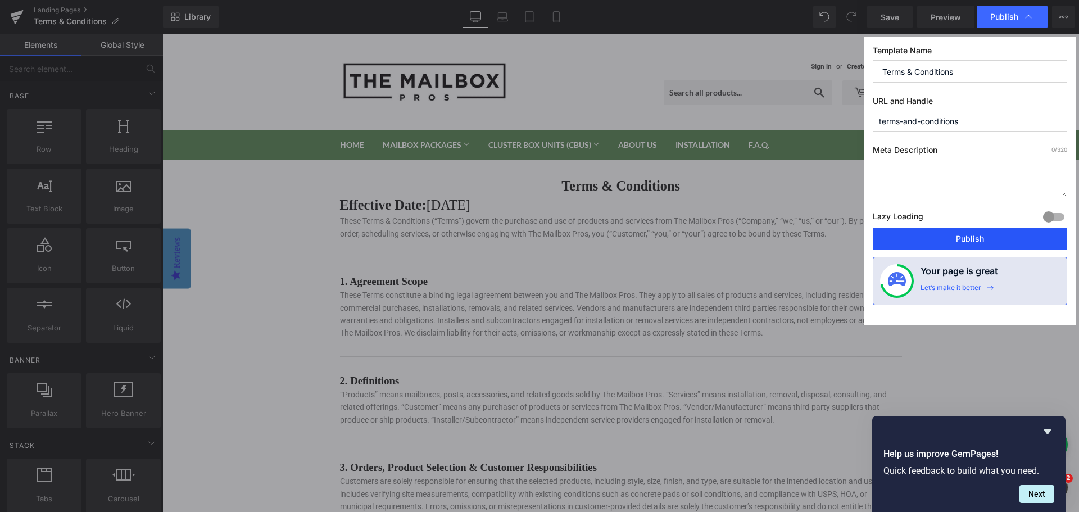
click at [958, 234] on button "Publish" at bounding box center [970, 239] width 194 height 22
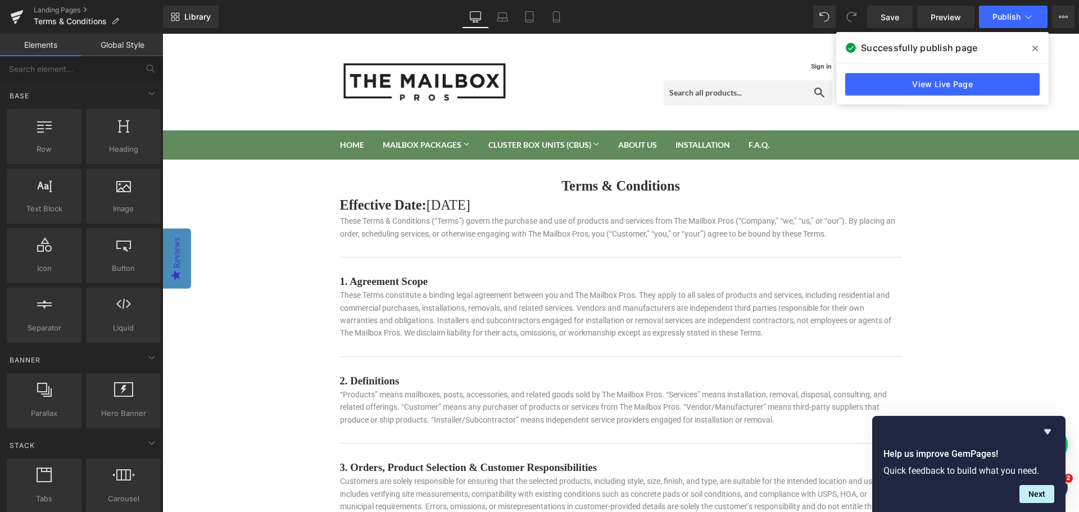
drag, startPoint x: 1033, startPoint y: 49, endPoint x: 781, endPoint y: 2, distance: 256.1
click at [1033, 49] on icon at bounding box center [1035, 48] width 6 height 9
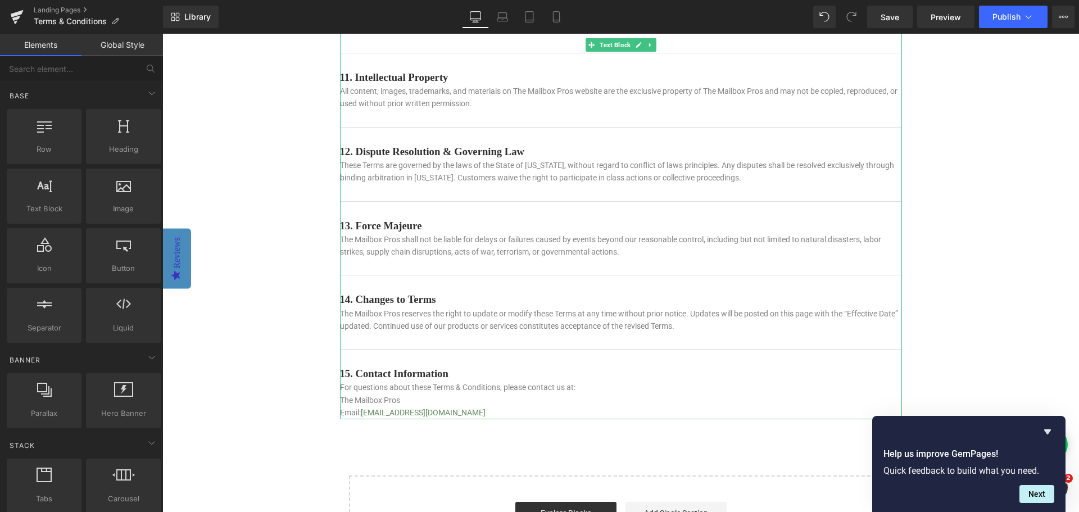
scroll to position [1236, 0]
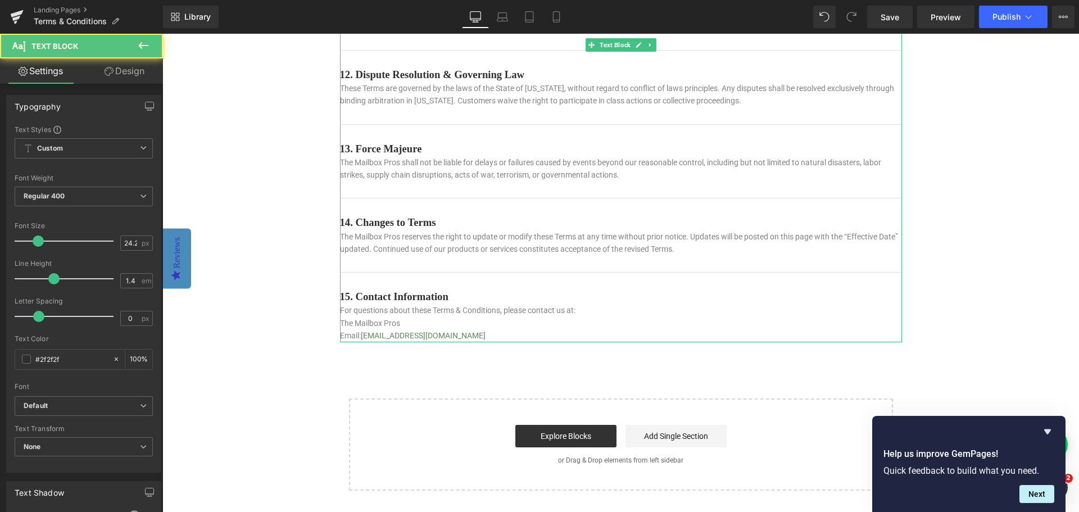
drag, startPoint x: 529, startPoint y: 337, endPoint x: 337, endPoint y: 205, distance: 233.2
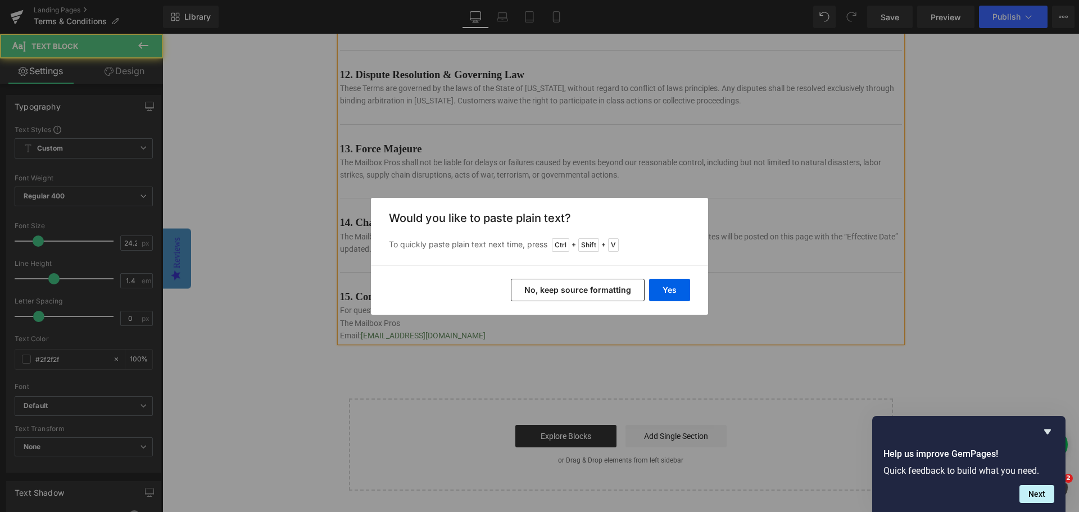
click at [610, 288] on button "No, keep source formatting" at bounding box center [578, 290] width 134 height 22
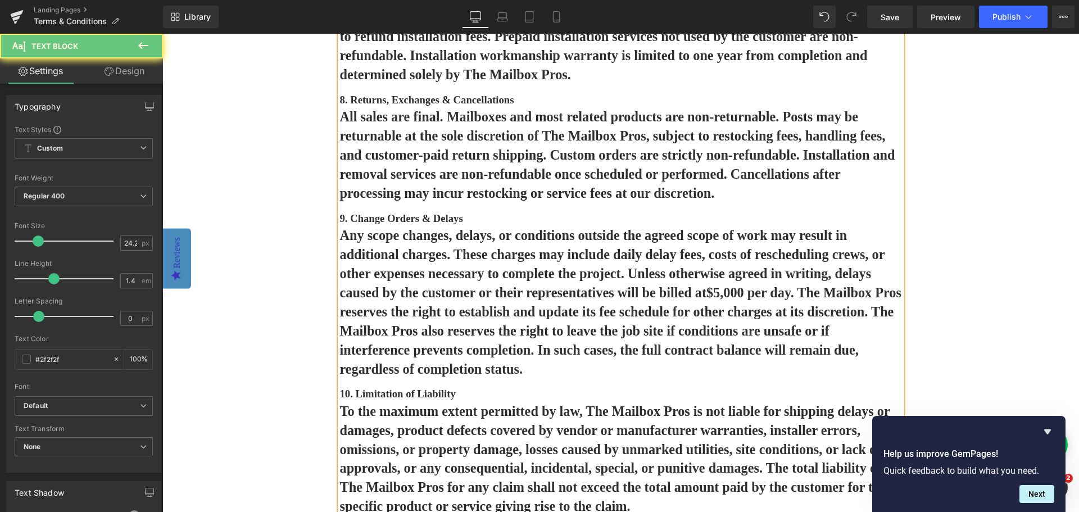
drag, startPoint x: 335, startPoint y: 204, endPoint x: 684, endPoint y: 169, distance: 350.2
click at [684, 169] on div "Terms & Conditions Heading Effective Date: [DATE] These Terms & Conditions (“Te…" at bounding box center [621, 66] width 562 height 2253
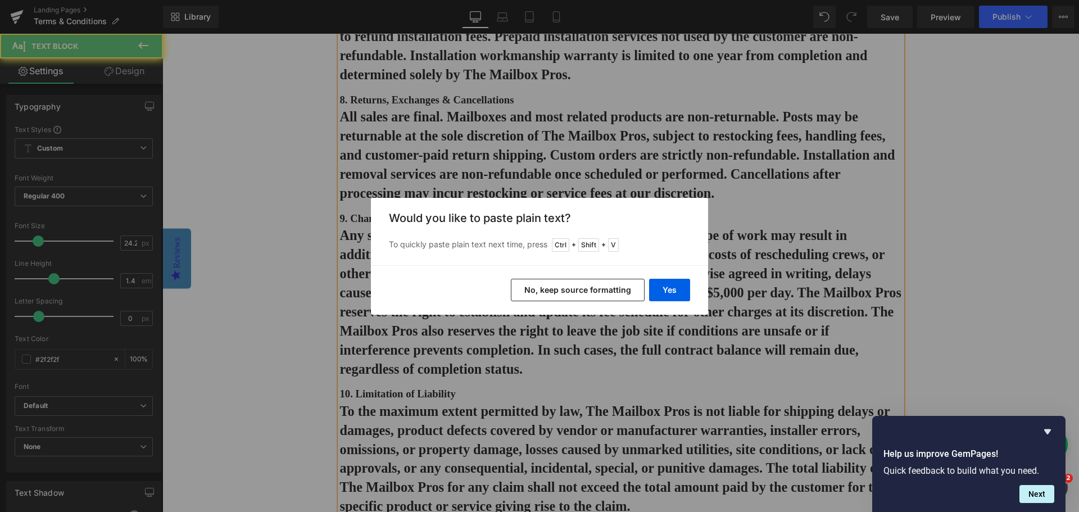
click at [679, 289] on button "Yes" at bounding box center [669, 290] width 41 height 22
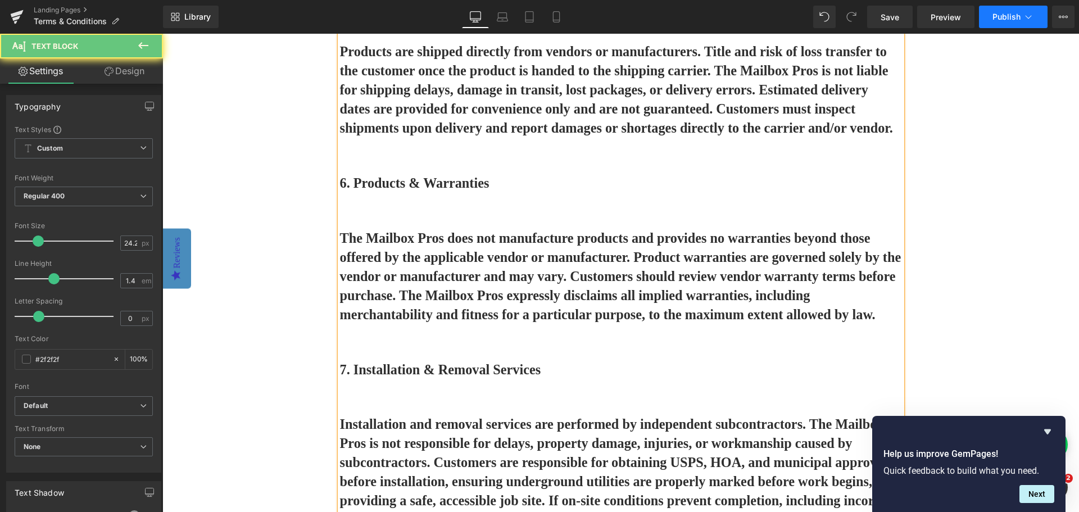
click at [998, 17] on span "Publish" at bounding box center [1006, 16] width 28 height 9
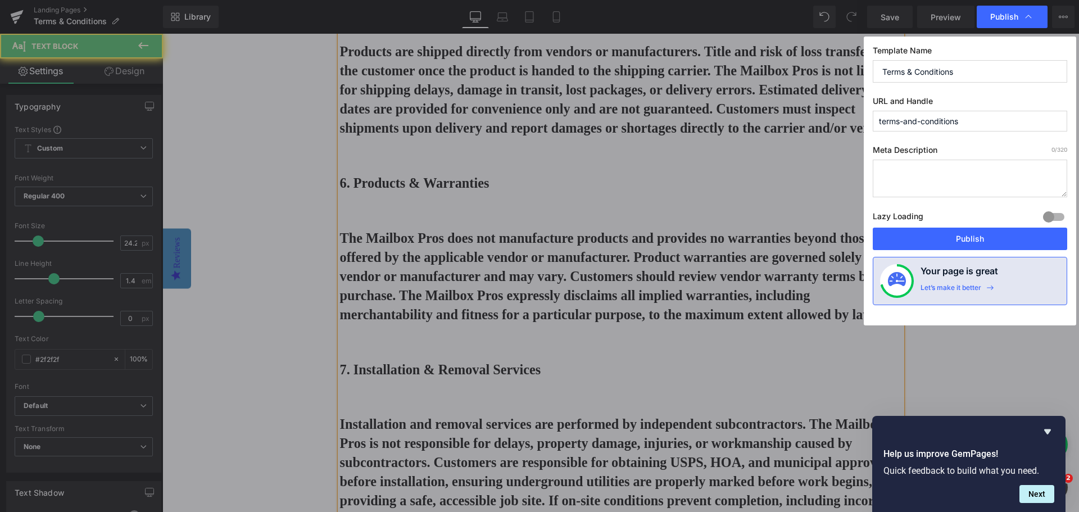
click at [984, 239] on button "Publish" at bounding box center [970, 239] width 194 height 22
